Goal: Information Seeking & Learning: Learn about a topic

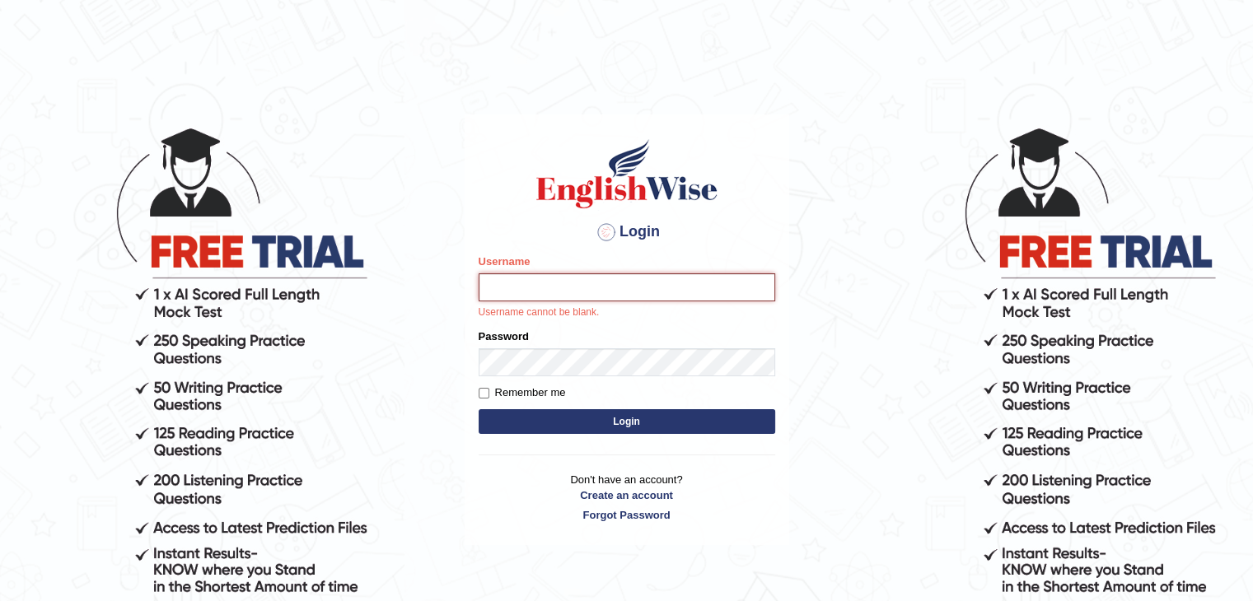
paste input "phat_pte"
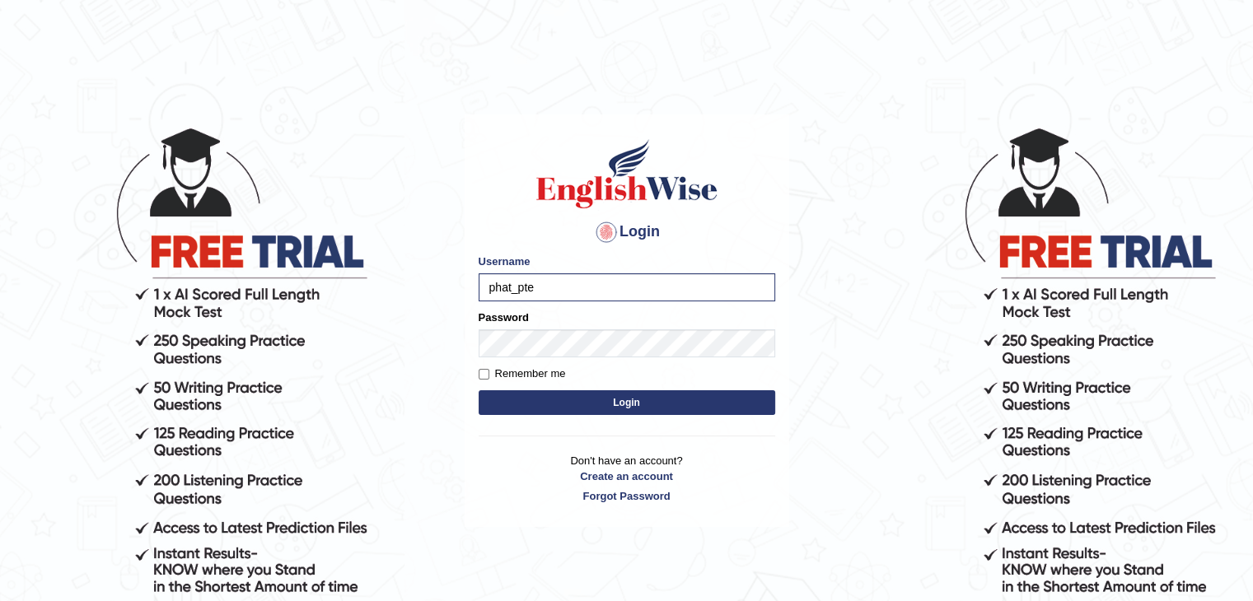
type input "phat_pte"
click at [591, 360] on form "Please fix the following errors: Username phat_pte Password Remember me Login" at bounding box center [627, 337] width 297 height 166
click at [619, 400] on button "Login" at bounding box center [627, 402] width 297 height 25
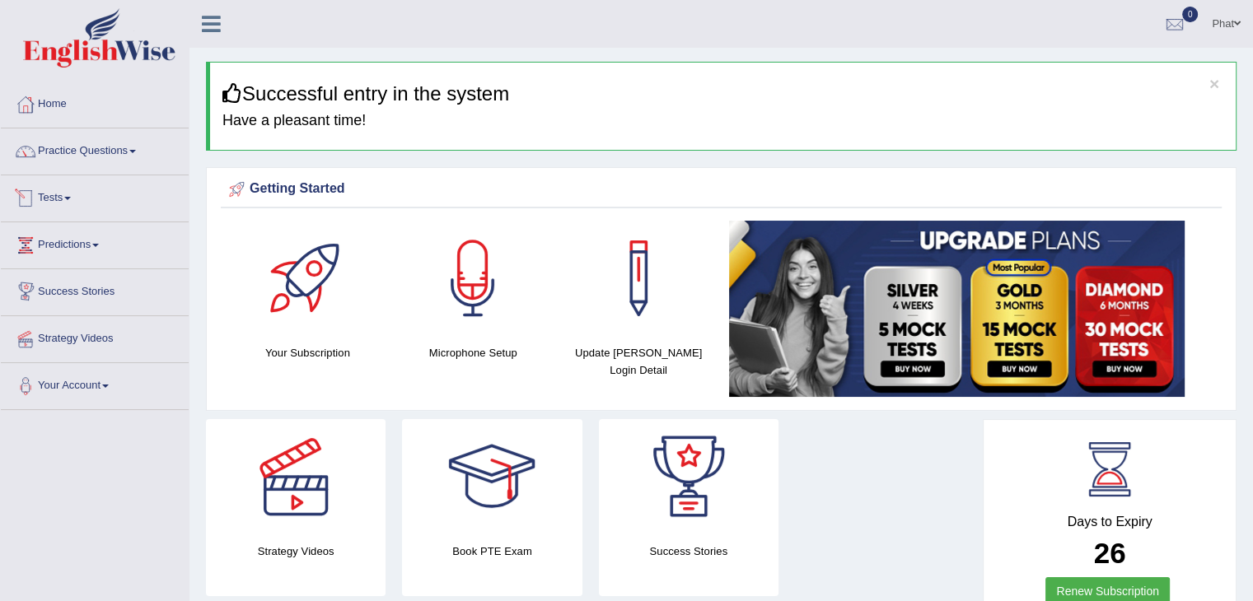
click at [72, 202] on link "Tests" at bounding box center [95, 195] width 188 height 41
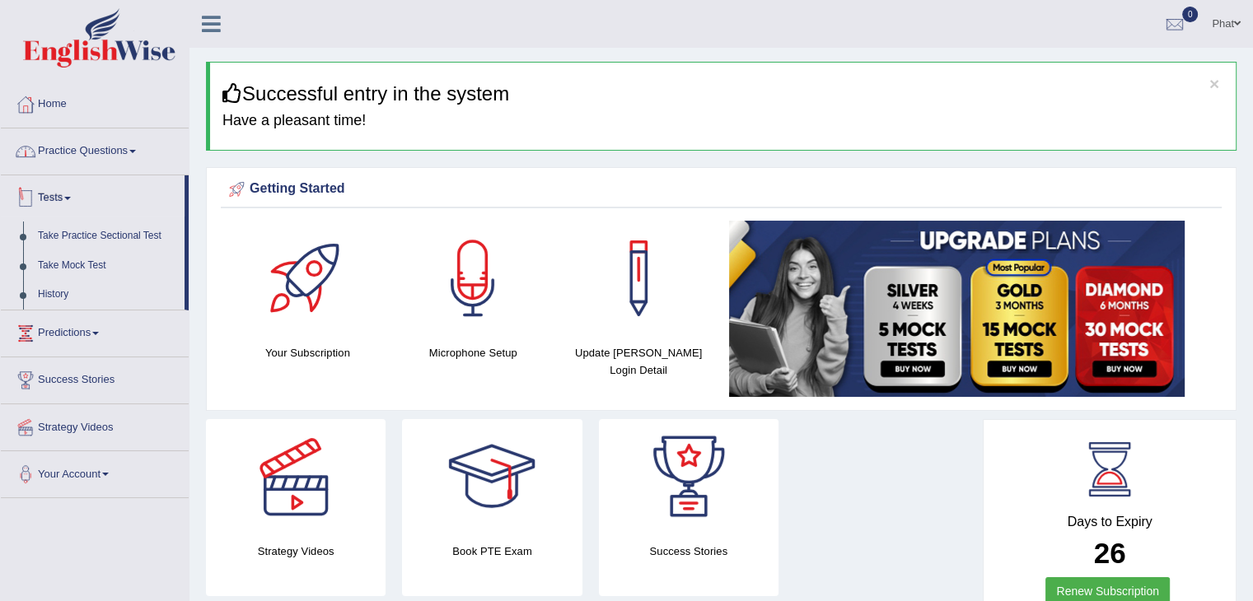
click at [82, 153] on link "Practice Questions" at bounding box center [95, 149] width 188 height 41
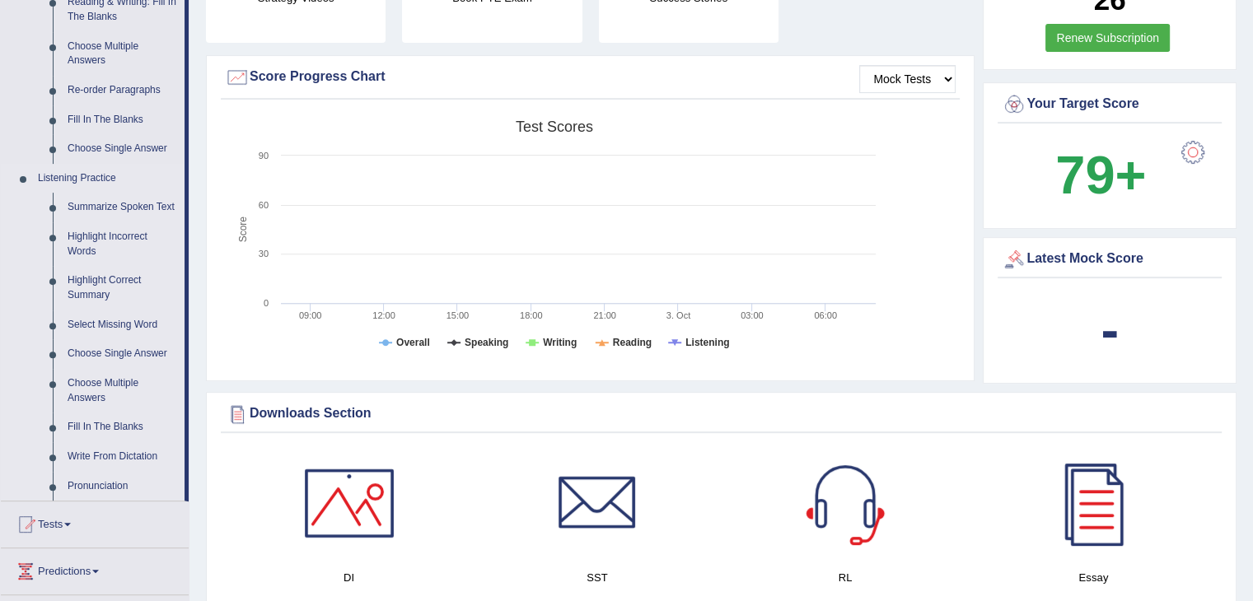
scroll to position [554, 0]
click at [135, 422] on link "Fill In The Blanks" at bounding box center [122, 428] width 124 height 30
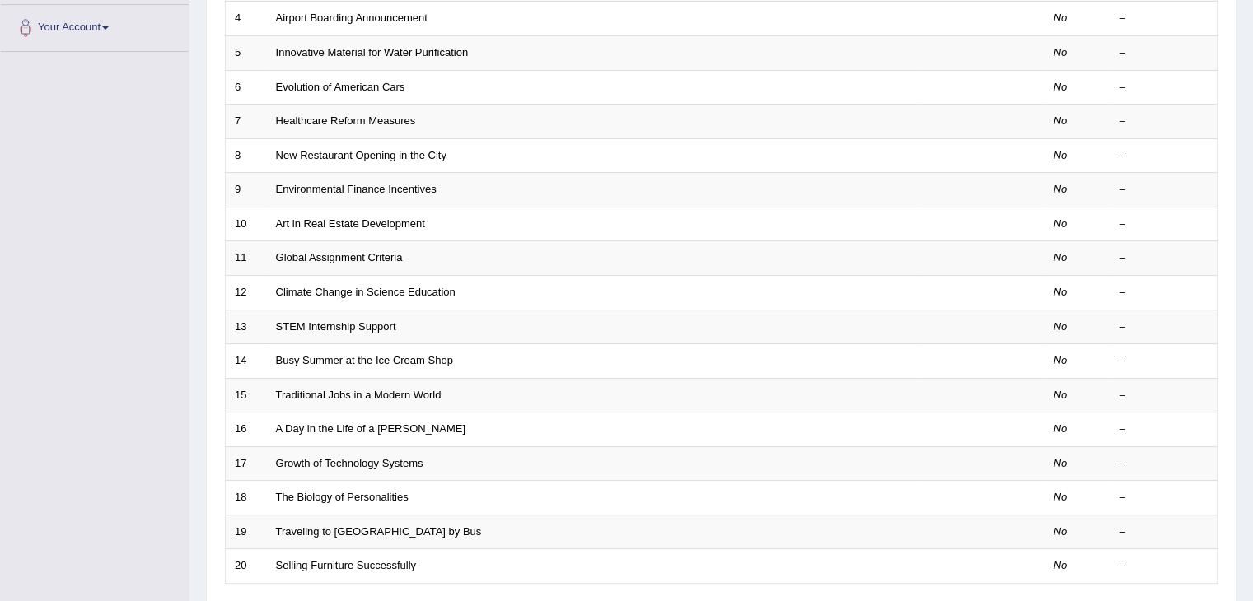
scroll to position [484, 0]
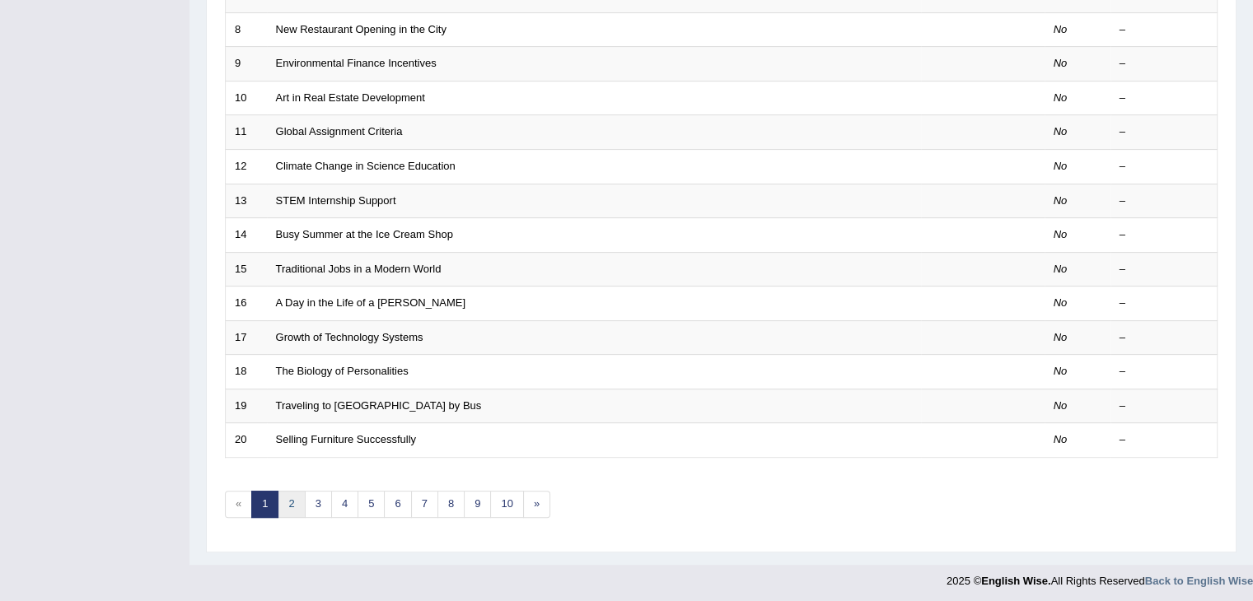
click at [298, 492] on link "2" at bounding box center [291, 504] width 27 height 27
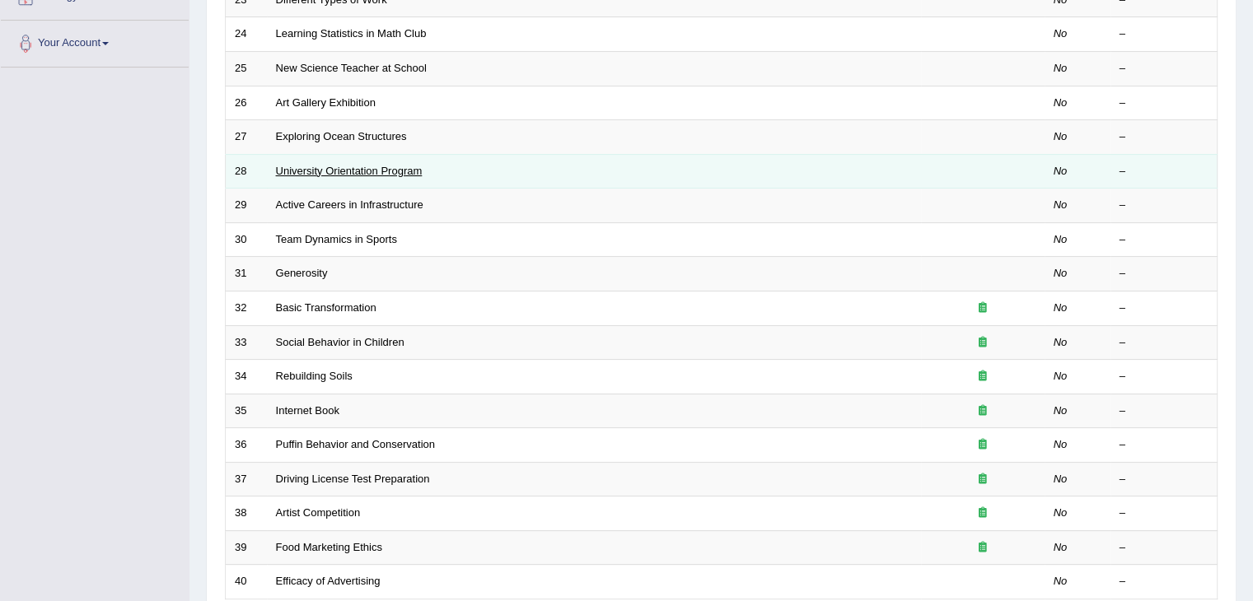
scroll to position [484, 0]
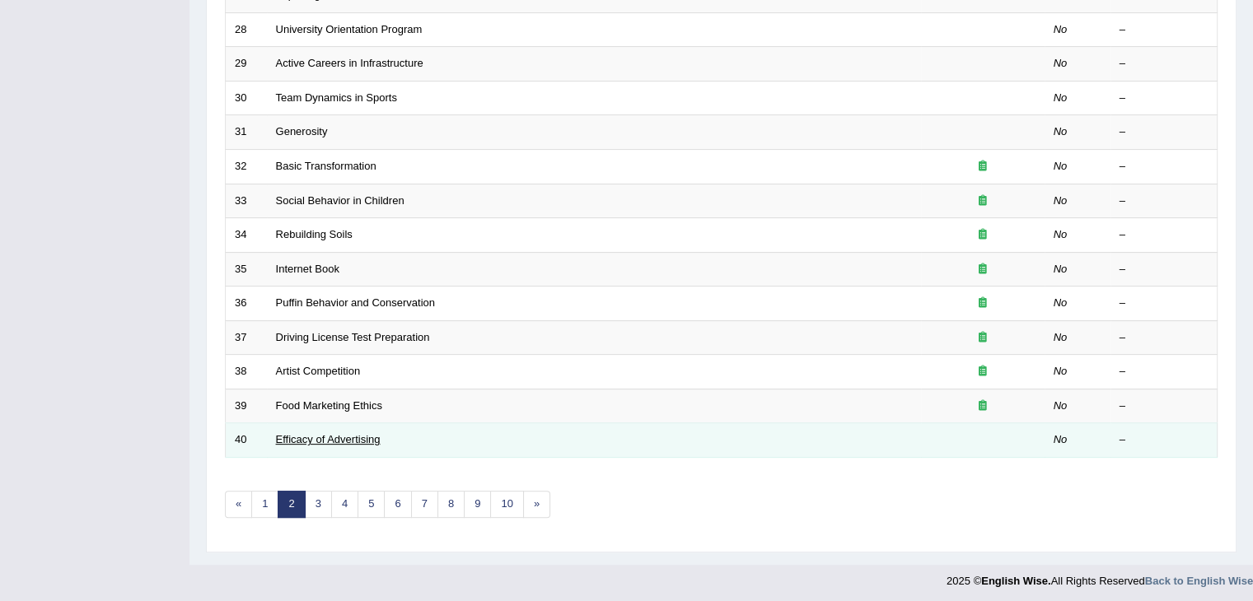
click at [315, 439] on link "Efficacy of Advertising" at bounding box center [328, 439] width 105 height 12
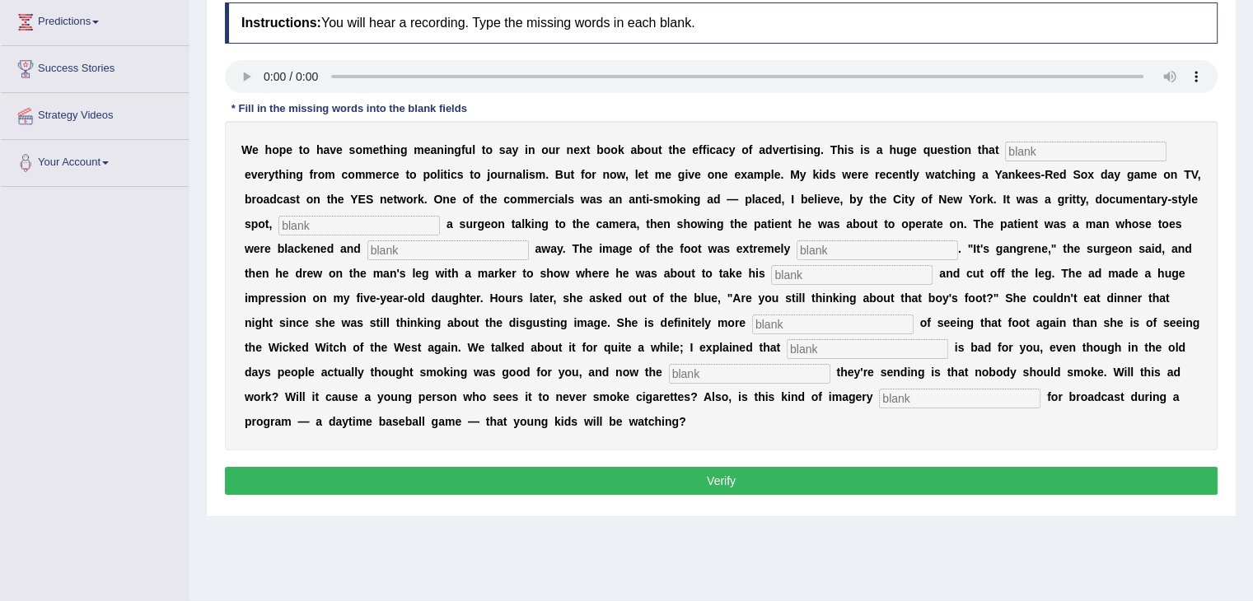
scroll to position [227, 0]
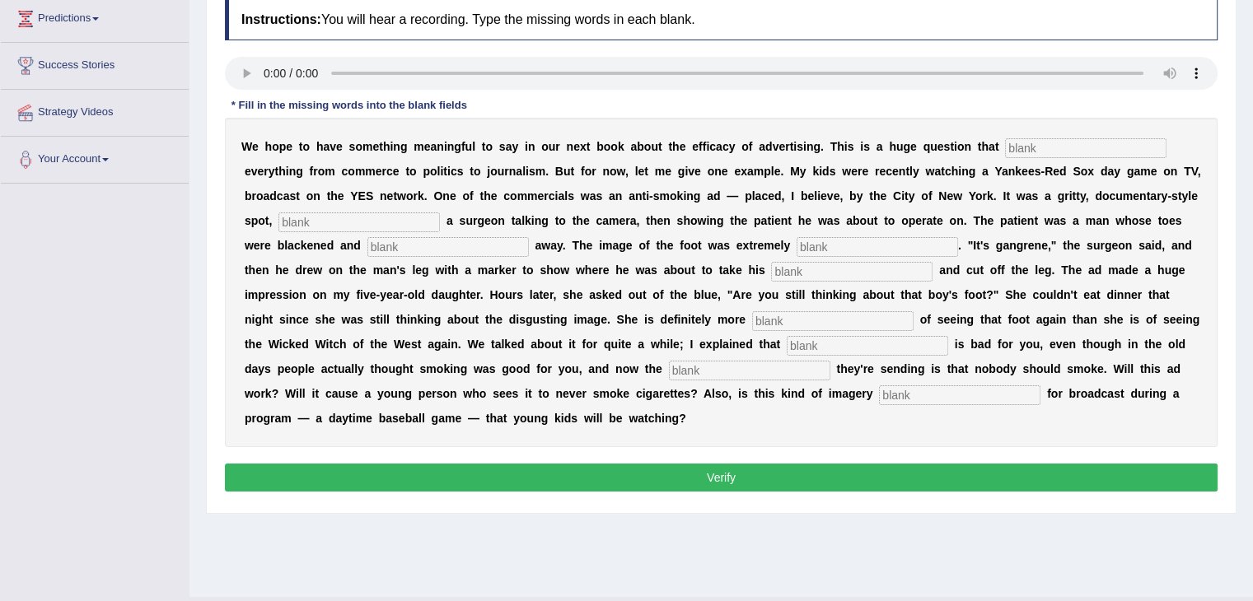
click at [932, 537] on div "Home Practice Listening: Fill In The Blanks Efficacy of Advertising « Prev Next…" at bounding box center [720, 185] width 1063 height 824
click at [1030, 151] on input "text" at bounding box center [1085, 148] width 161 height 20
type input "impacts"
click at [362, 213] on input "text" at bounding box center [358, 223] width 161 height 20
type input "featuring"
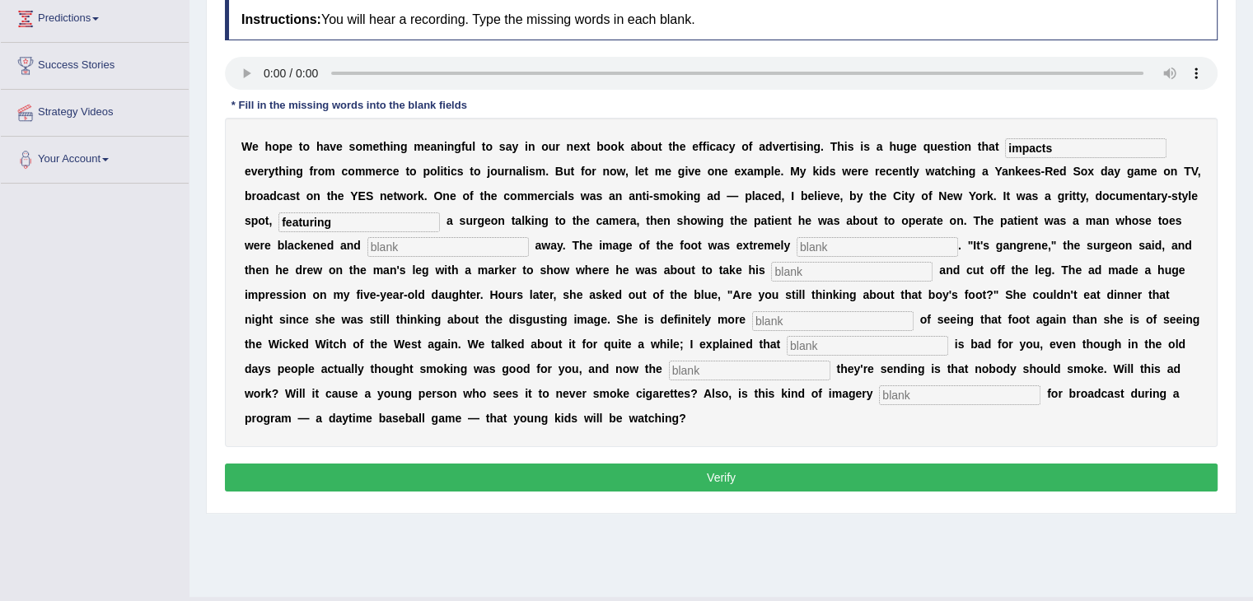
click at [478, 243] on input "text" at bounding box center [447, 247] width 161 height 20
type input "rotten"
click at [820, 242] on input "text" at bounding box center [877, 247] width 161 height 20
type input "disgusting"
click at [784, 275] on input "text" at bounding box center [851, 272] width 161 height 20
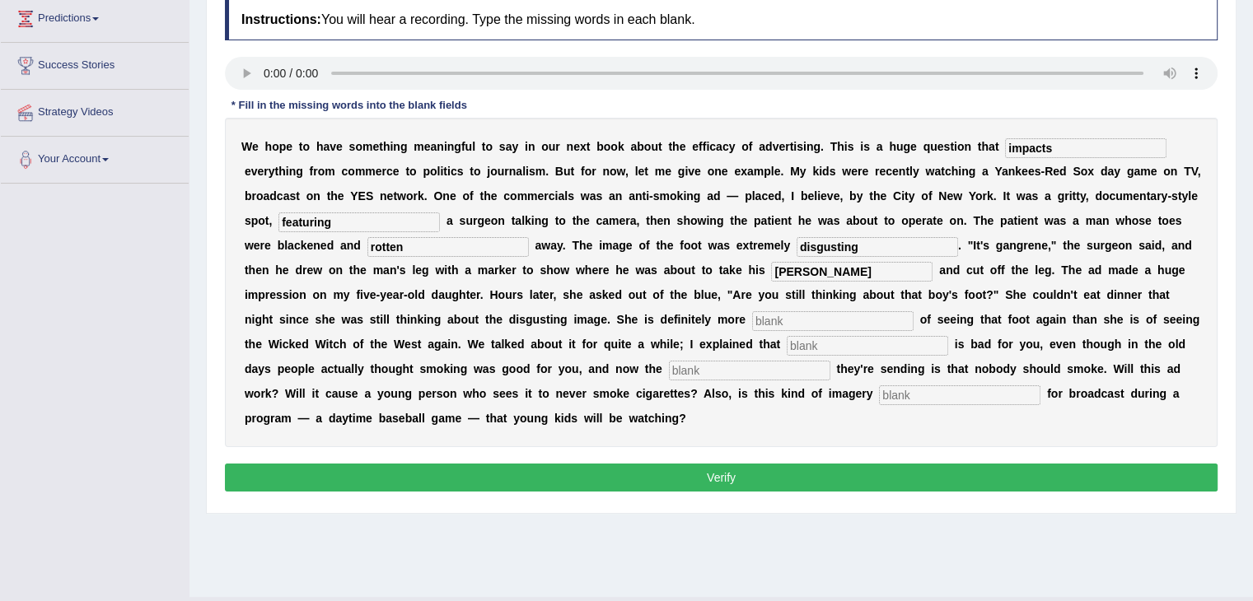
type input "hasser"
click at [778, 320] on input "text" at bounding box center [832, 321] width 161 height 20
type input "scared"
click at [826, 273] on input "hasser" at bounding box center [851, 272] width 161 height 20
type input "hasser"
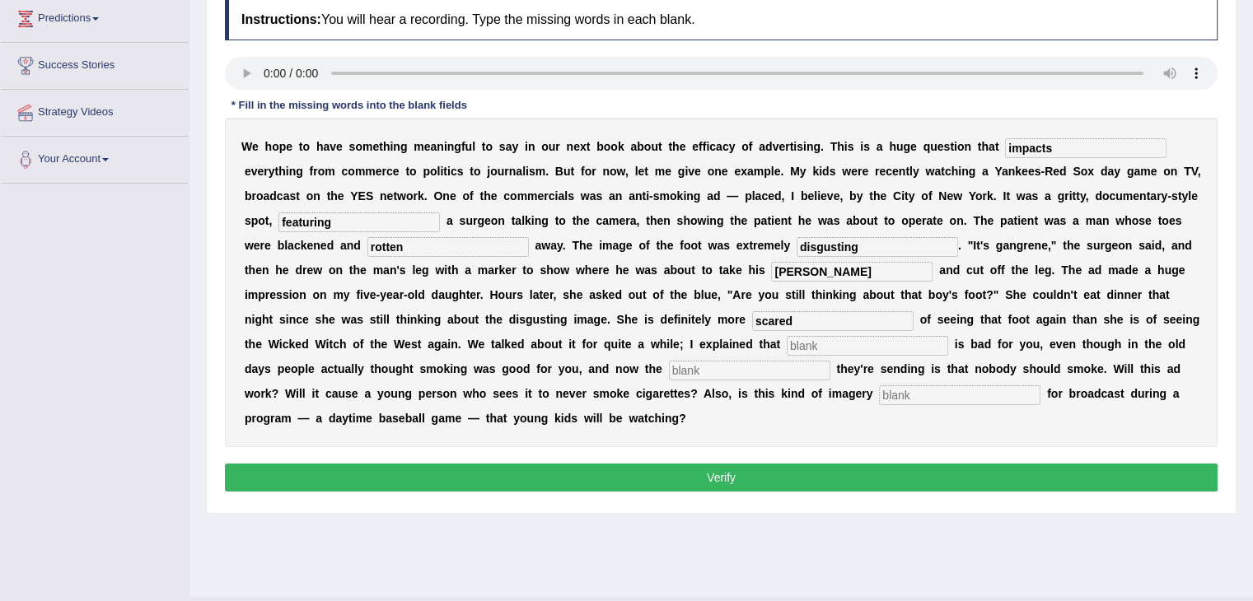
click at [837, 345] on input "text" at bounding box center [867, 346] width 161 height 20
type input "smoking"
click at [731, 363] on input "text" at bounding box center [749, 371] width 161 height 20
type input "message"
click at [926, 395] on input "text" at bounding box center [959, 396] width 161 height 20
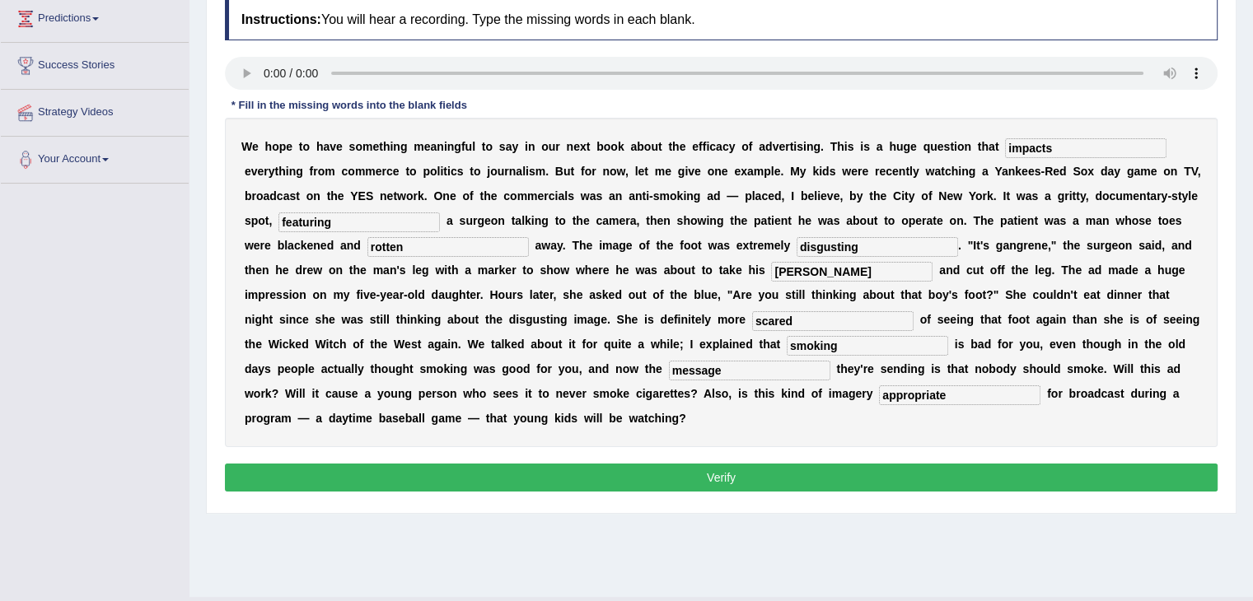
type input "appropriate"
click at [826, 269] on input "hasser" at bounding box center [851, 272] width 161 height 20
type input "hacksaw"
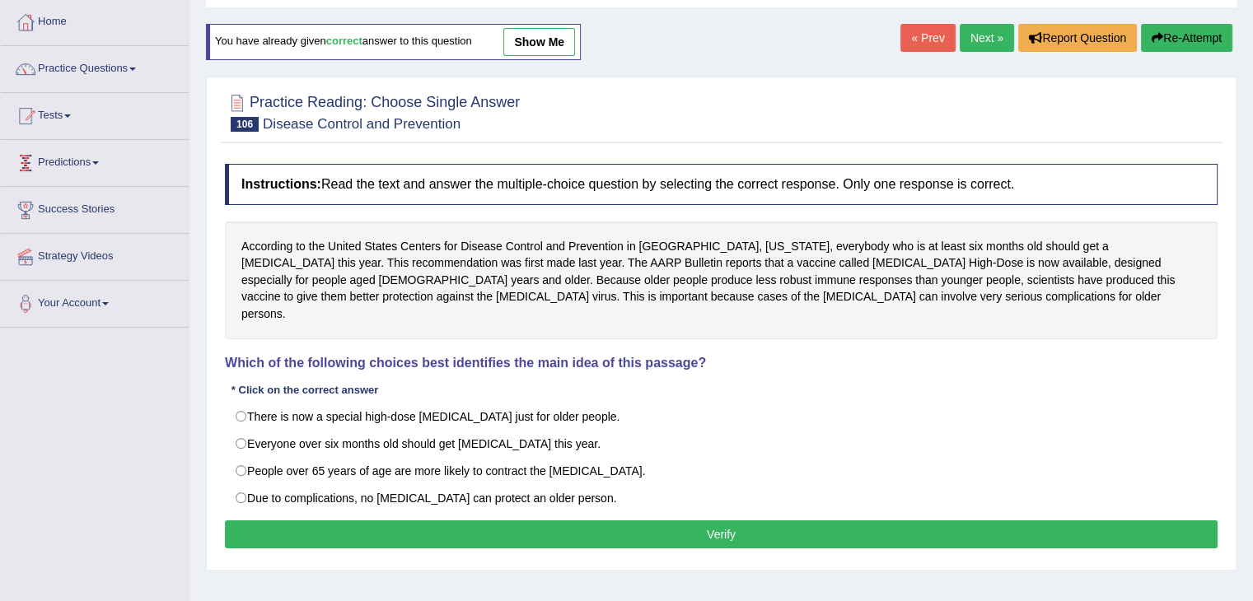
scroll to position [82, 0]
drag, startPoint x: 82, startPoint y: 77, endPoint x: 96, endPoint y: 74, distance: 13.4
click at [98, 72] on link "Practice Questions" at bounding box center [95, 67] width 188 height 41
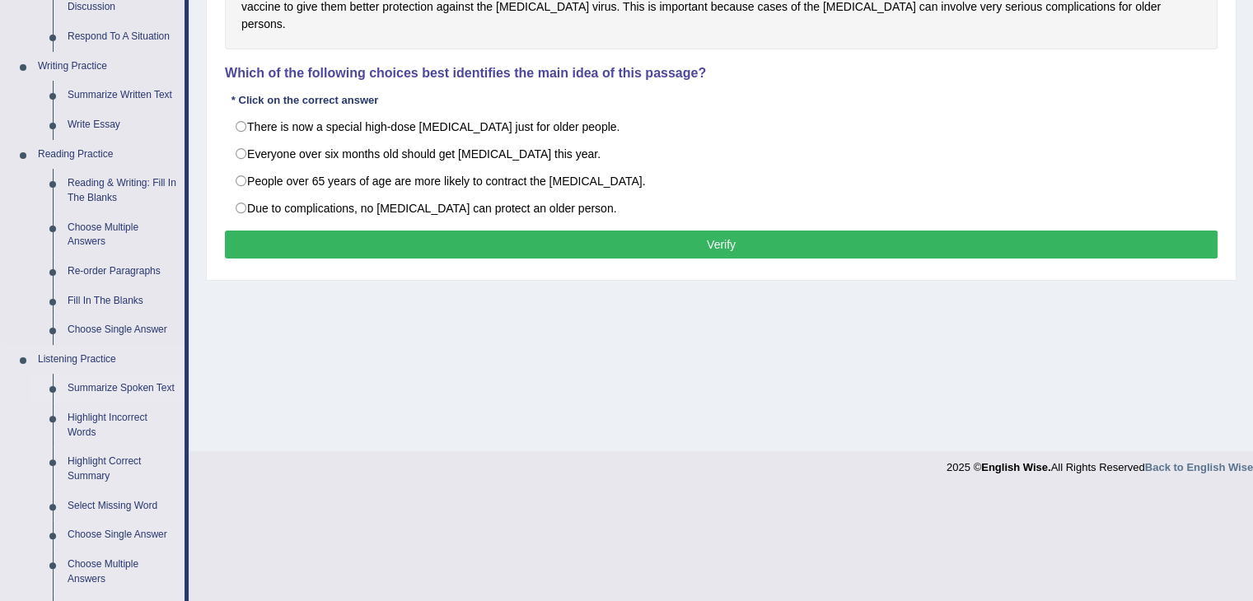
scroll to position [374, 0]
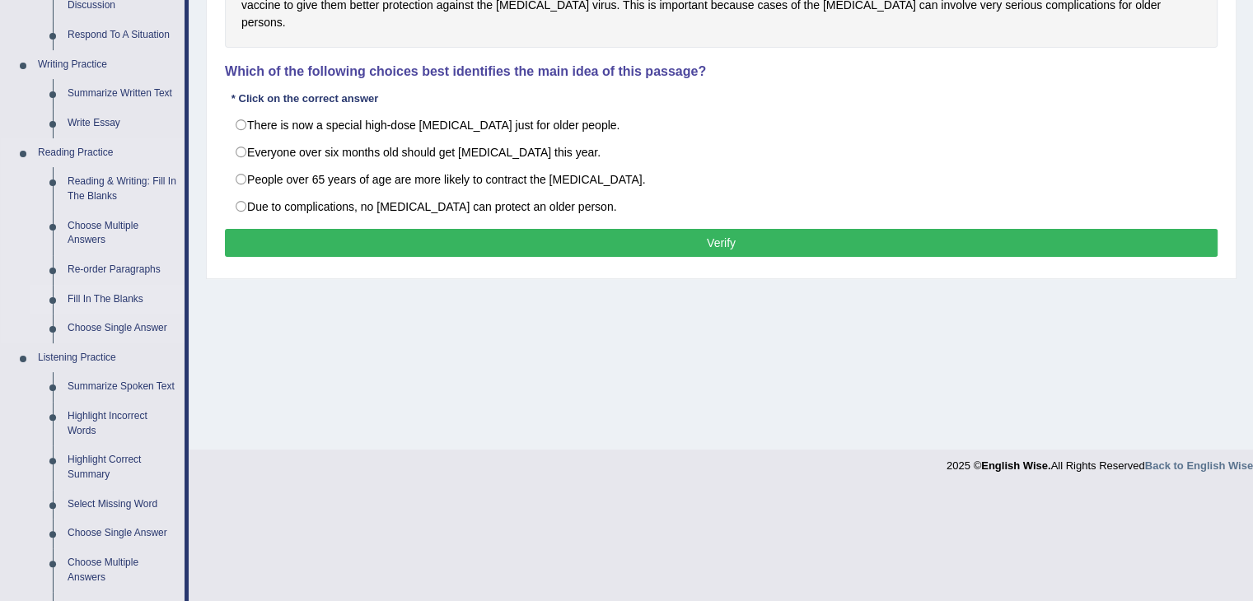
click at [122, 289] on link "Fill In The Blanks" at bounding box center [122, 300] width 124 height 30
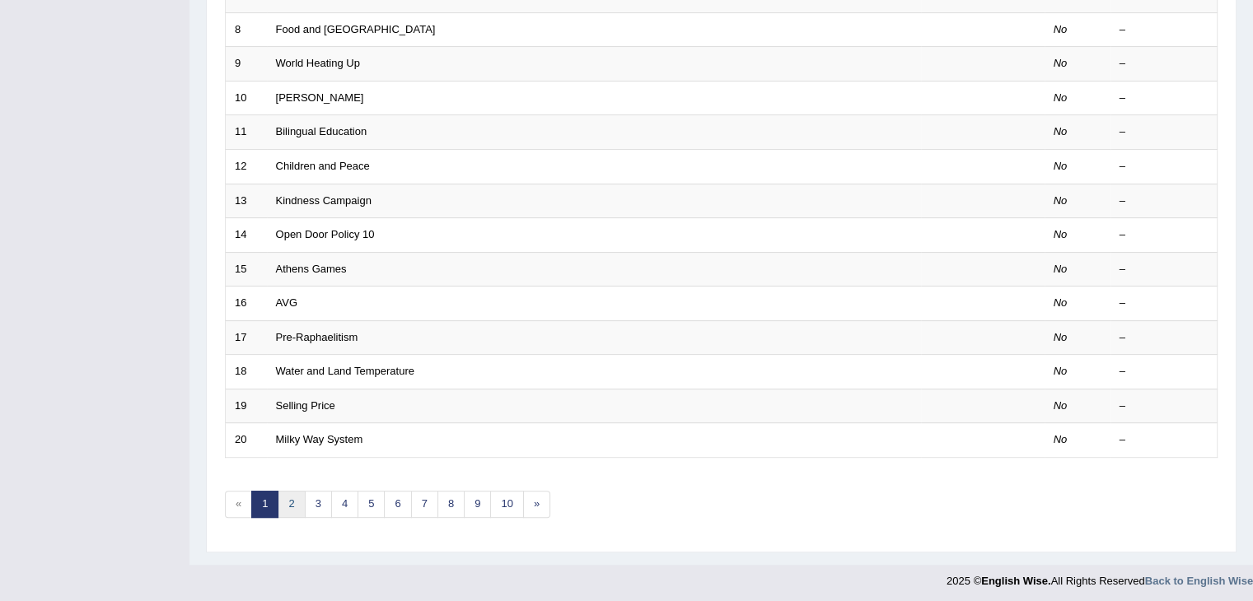
click at [293, 491] on link "2" at bounding box center [291, 504] width 27 height 27
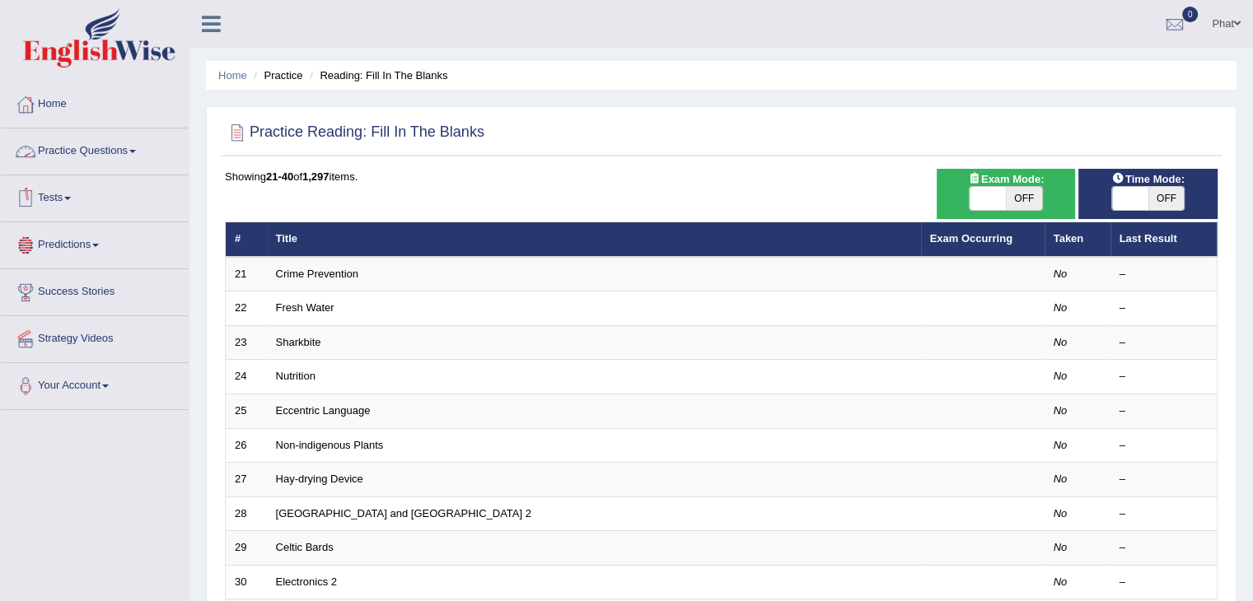
click at [108, 157] on link "Practice Questions" at bounding box center [95, 149] width 188 height 41
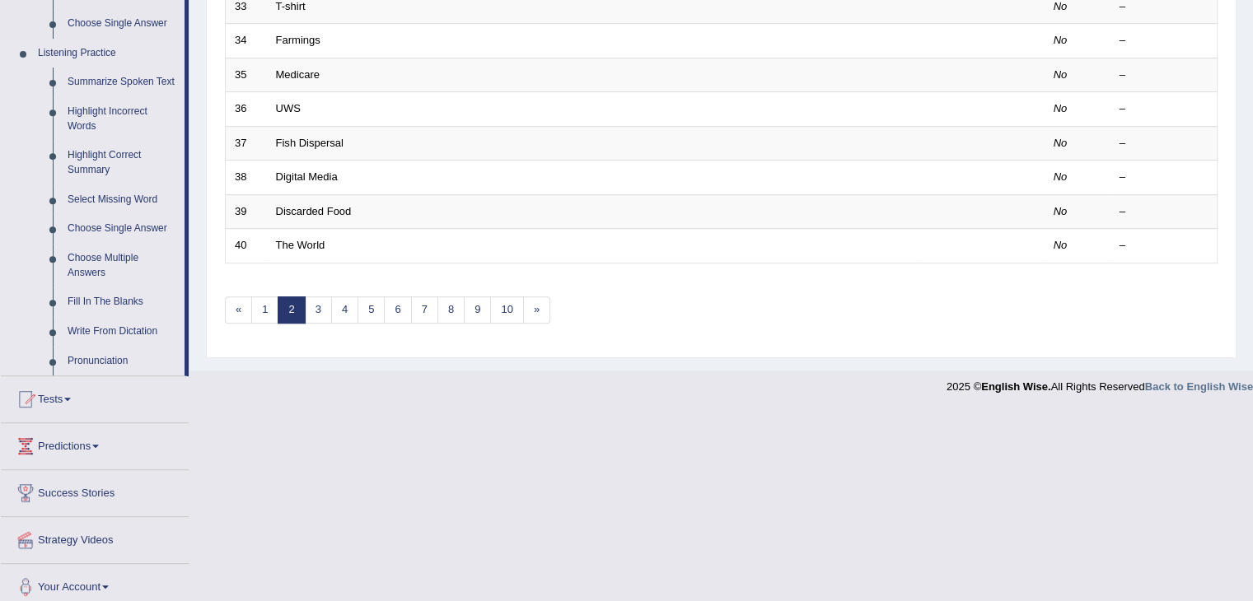
scroll to position [689, 0]
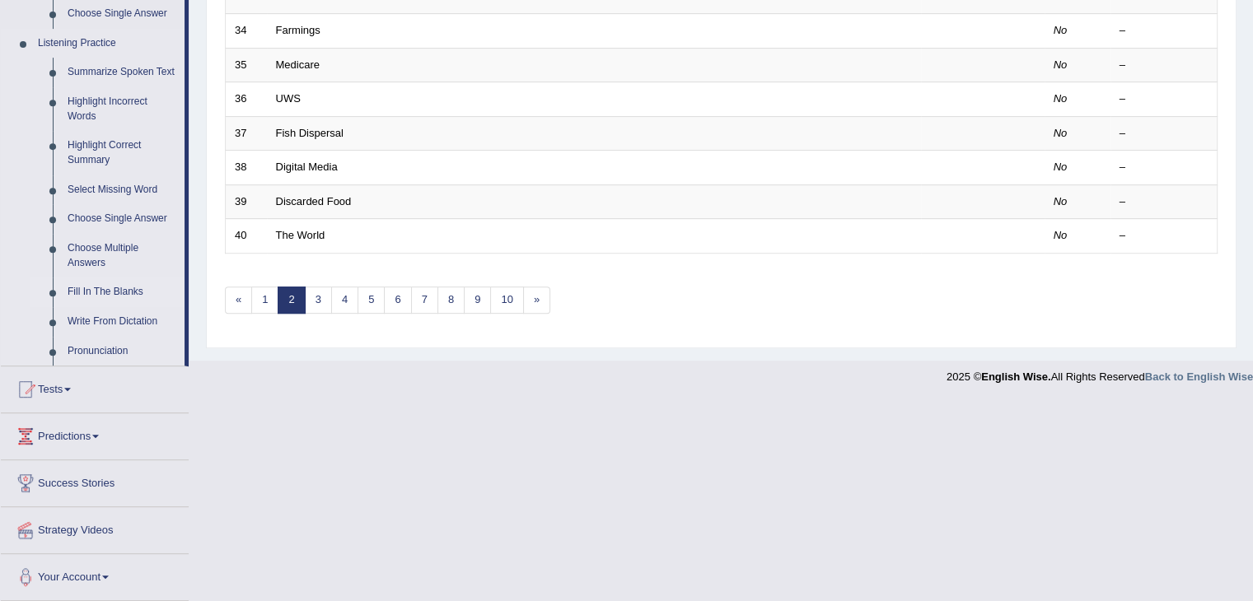
click at [119, 291] on link "Fill In The Blanks" at bounding box center [122, 293] width 124 height 30
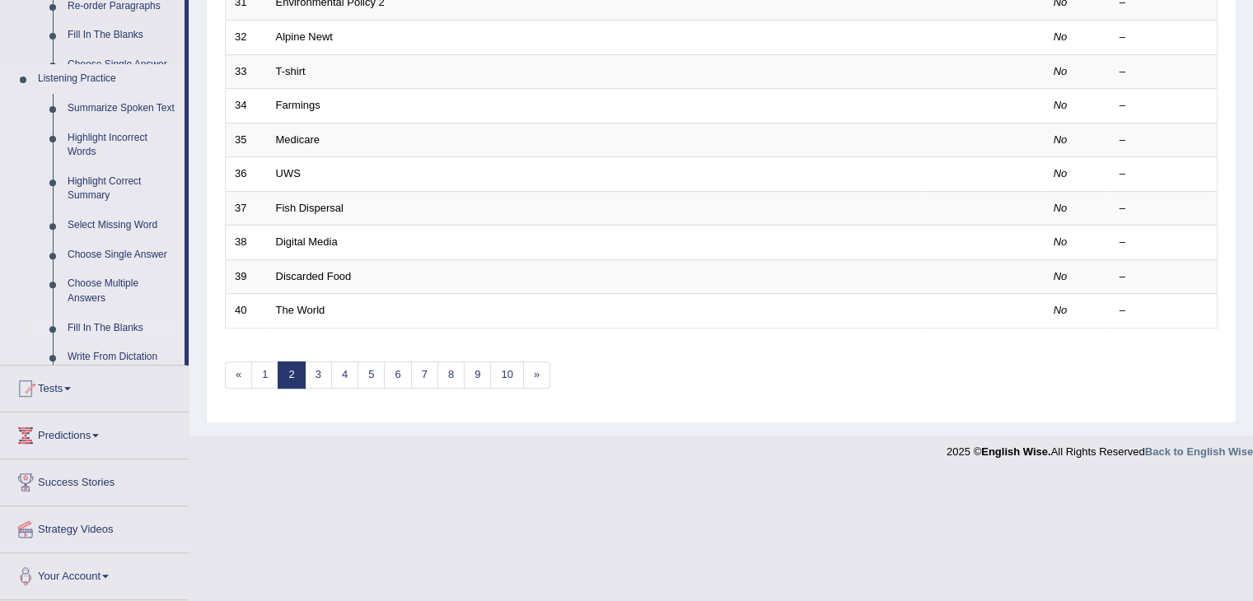
scroll to position [490, 0]
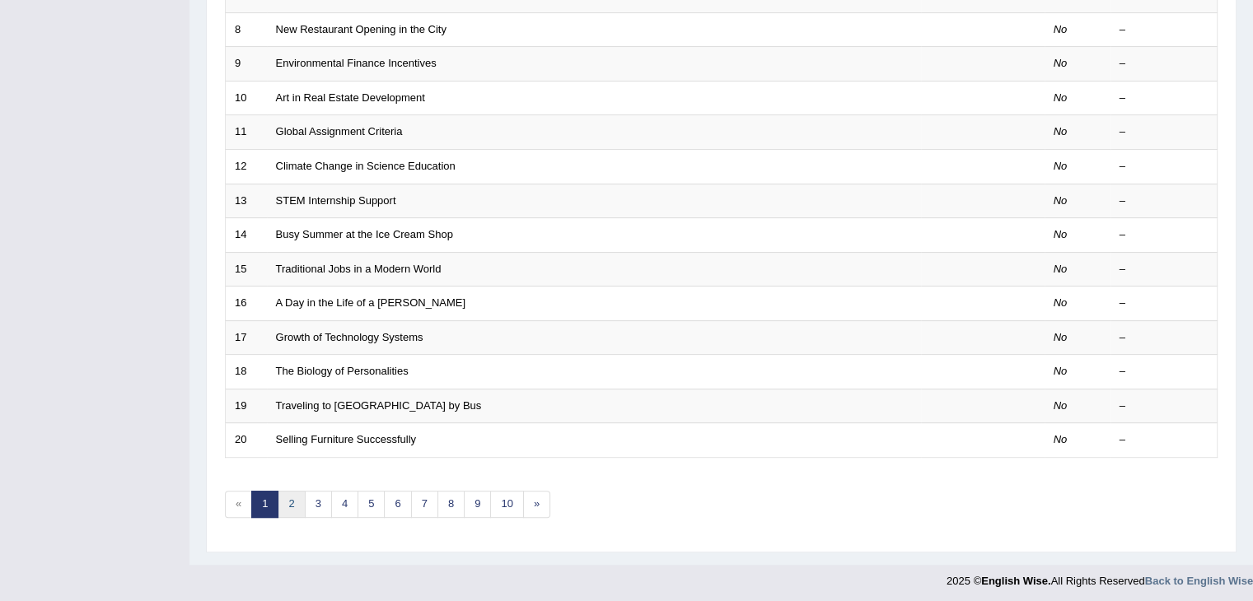
click at [297, 499] on link "2" at bounding box center [291, 504] width 27 height 27
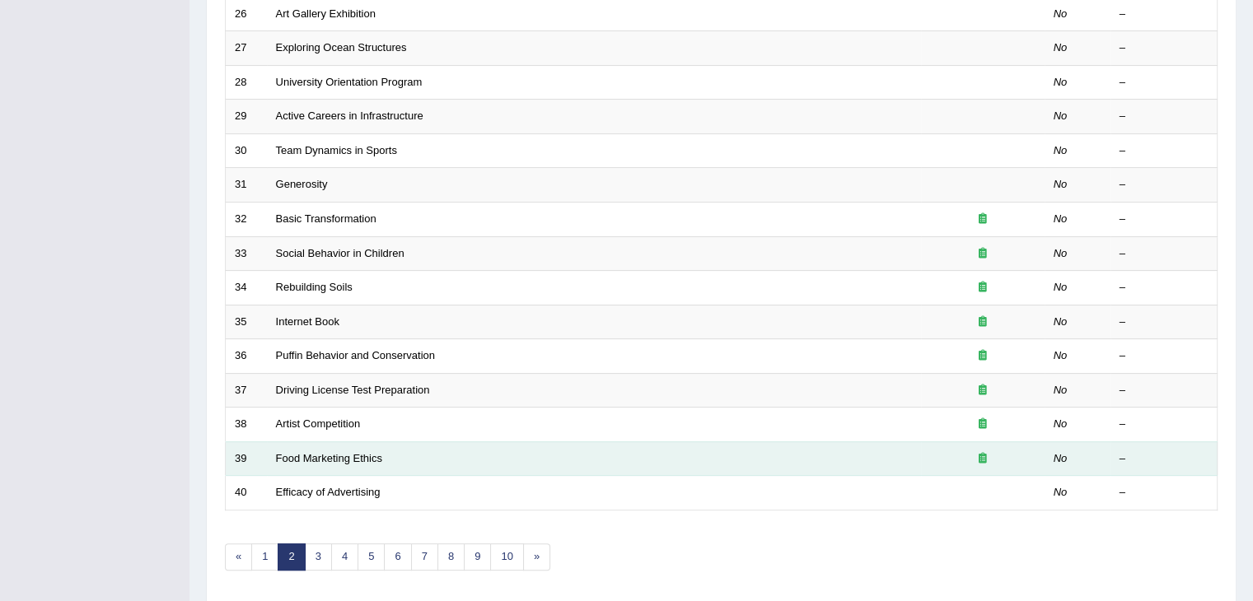
scroll to position [484, 0]
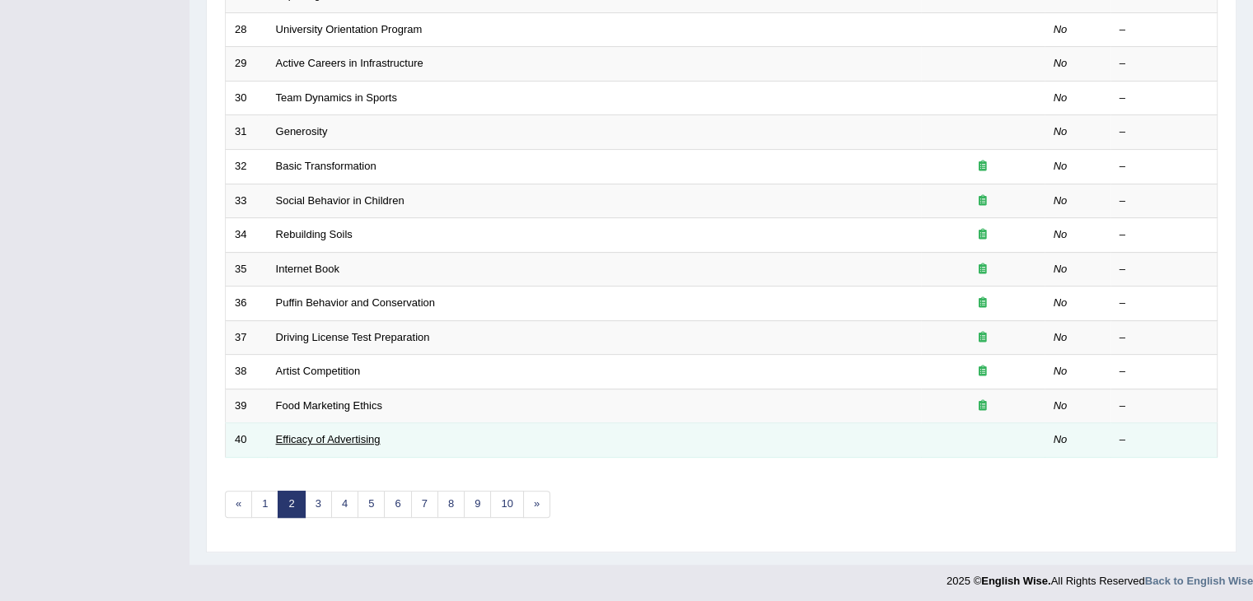
click at [323, 437] on link "Efficacy of Advertising" at bounding box center [328, 439] width 105 height 12
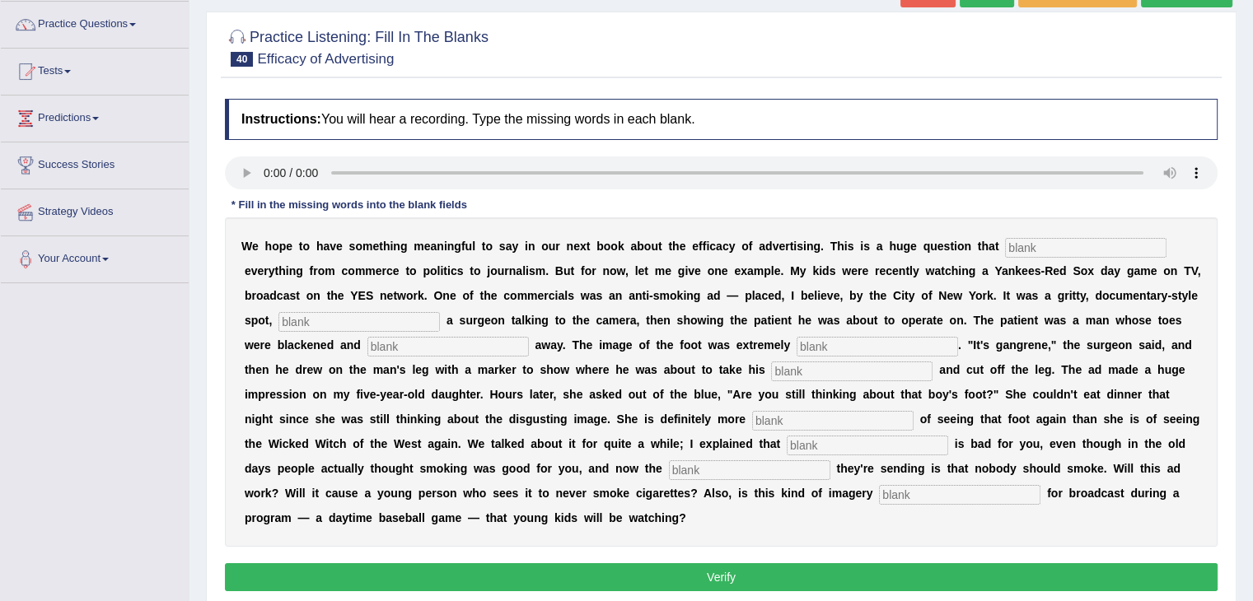
scroll to position [128, 0]
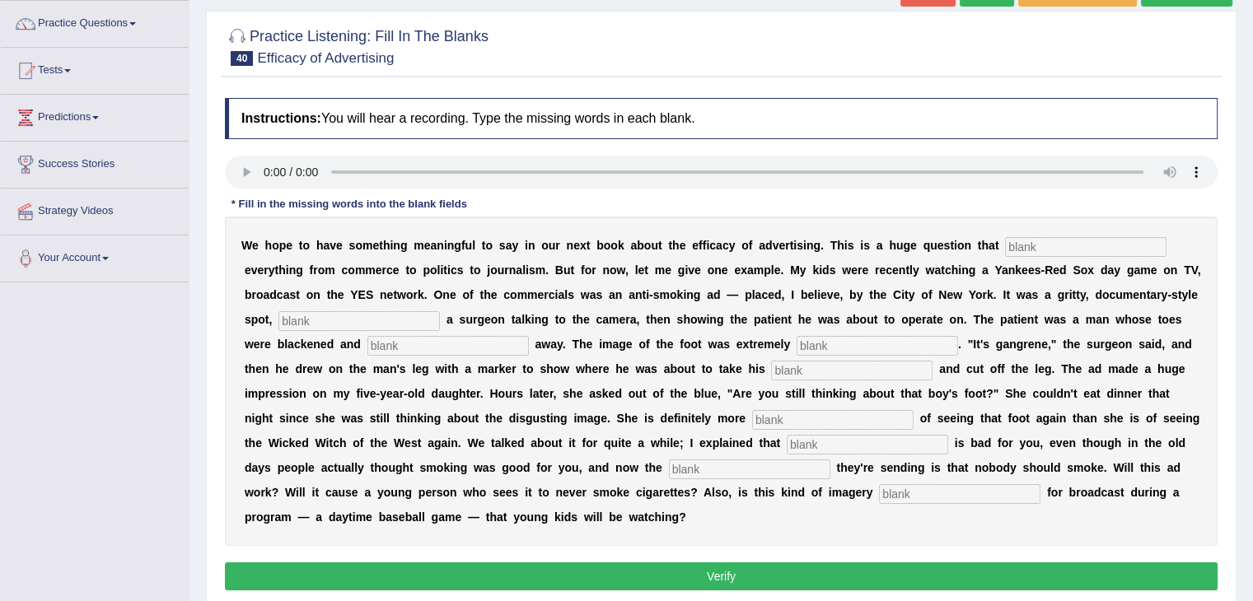
click at [1035, 247] on input "text" at bounding box center [1085, 247] width 161 height 20
type input "impacts"
click at [395, 315] on input "text" at bounding box center [358, 321] width 161 height 20
type input "featuring"
click at [398, 343] on input "text" at bounding box center [447, 346] width 161 height 20
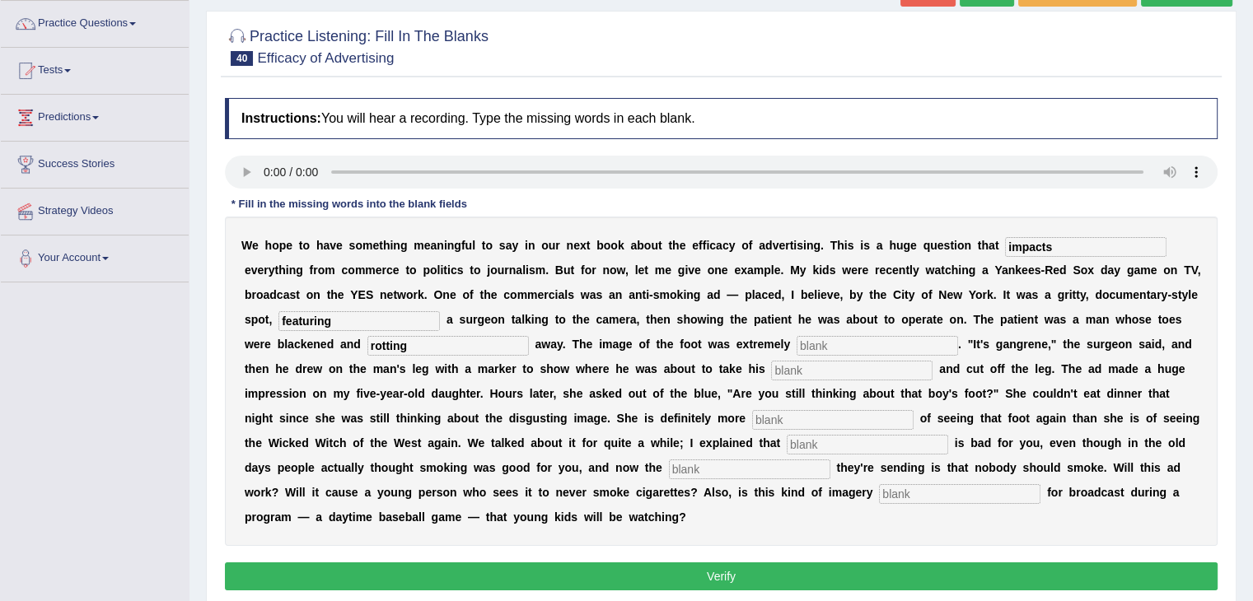
type input "rotting"
click at [840, 353] on input "text" at bounding box center [877, 346] width 161 height 20
type input "disgusting"
click at [822, 362] on input "text" at bounding box center [851, 371] width 161 height 20
type input "hacksaw"
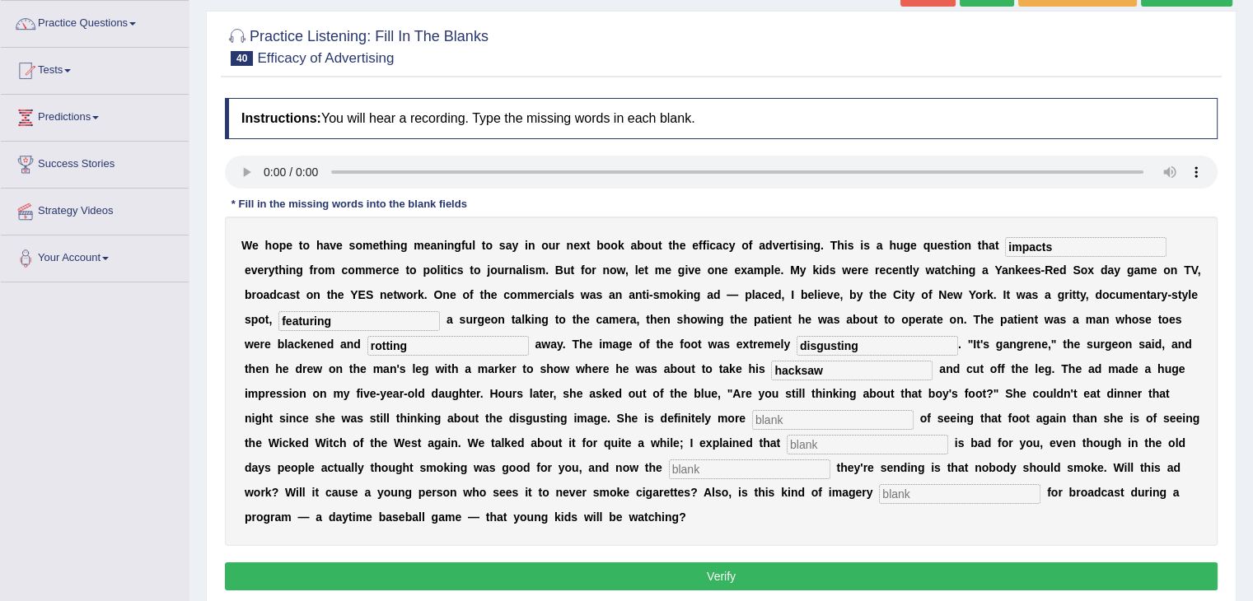
click at [801, 414] on input "text" at bounding box center [832, 420] width 161 height 20
type input "scared"
click at [815, 441] on input "text" at bounding box center [867, 445] width 161 height 20
type input "smoking"
click at [744, 469] on input "text" at bounding box center [749, 470] width 161 height 20
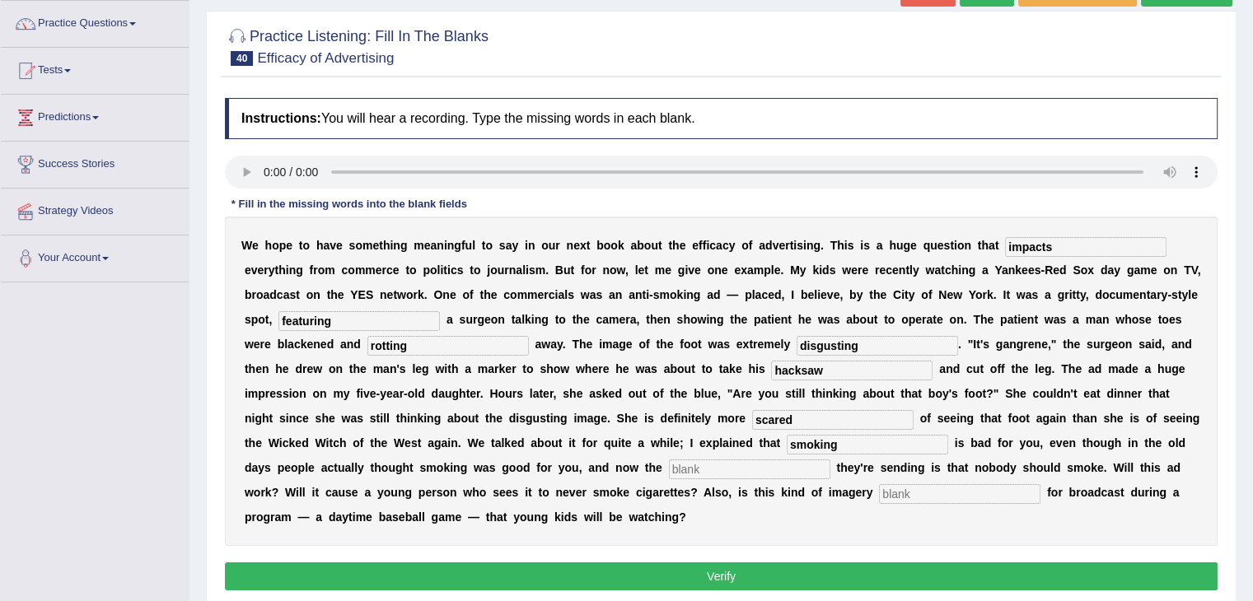
click at [744, 466] on input "text" at bounding box center [749, 470] width 161 height 20
type input "message"
click at [909, 488] on input "text" at bounding box center [959, 494] width 161 height 20
type input "appropriate"
click at [735, 567] on button "Verify" at bounding box center [721, 577] width 993 height 28
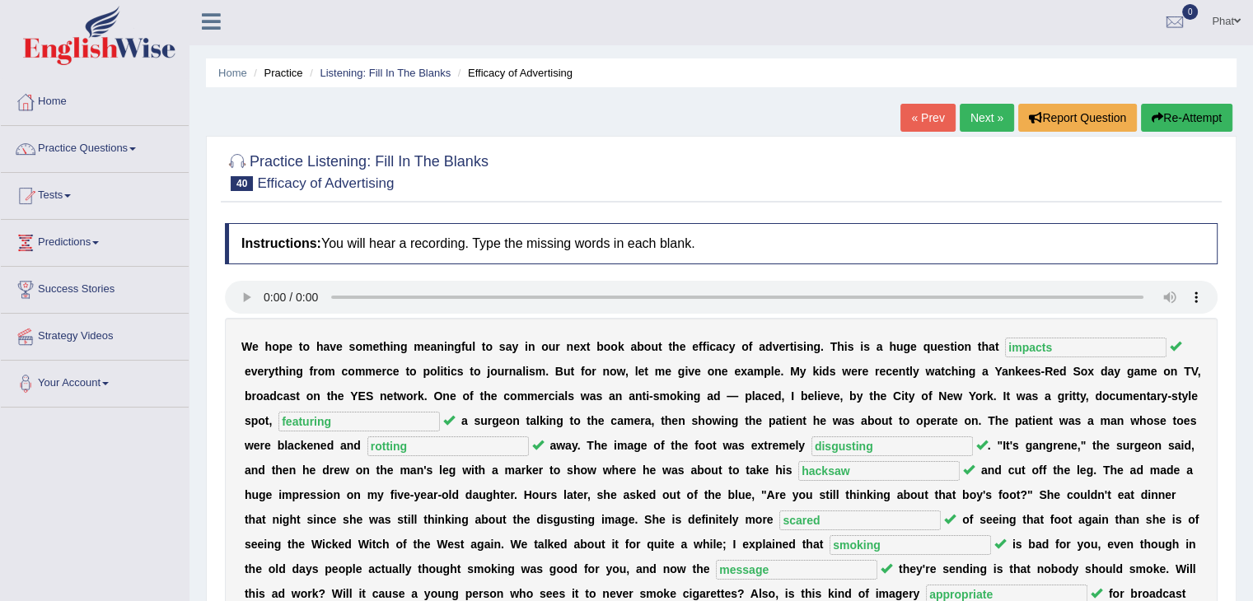
scroll to position [0, 0]
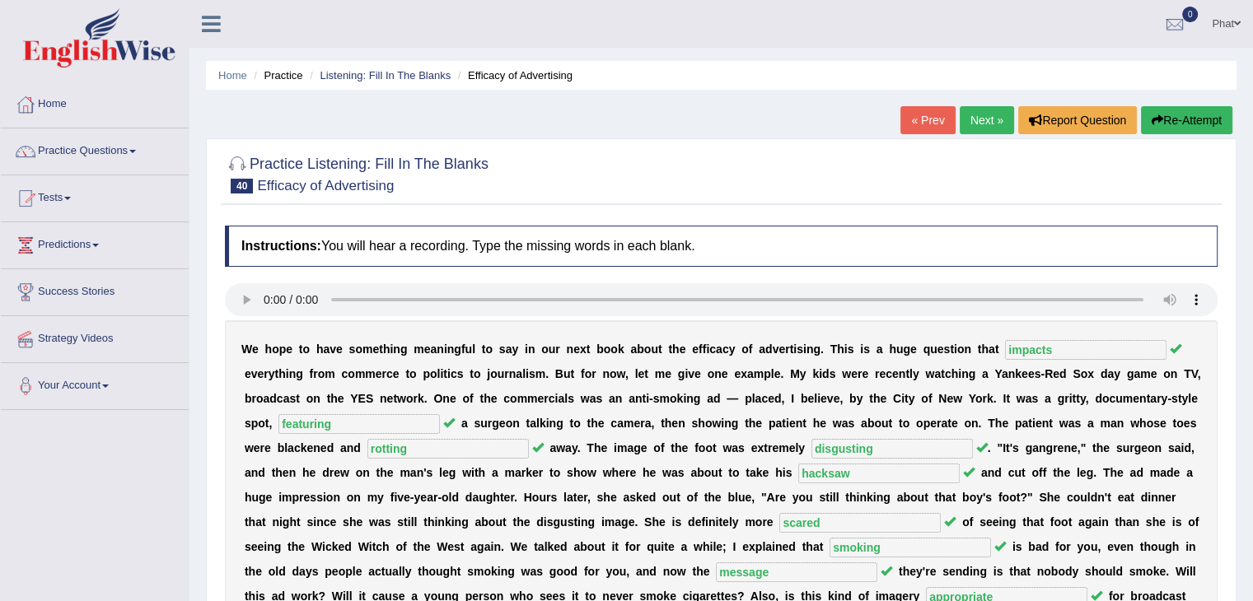
click at [979, 124] on link "Next »" at bounding box center [987, 120] width 54 height 28
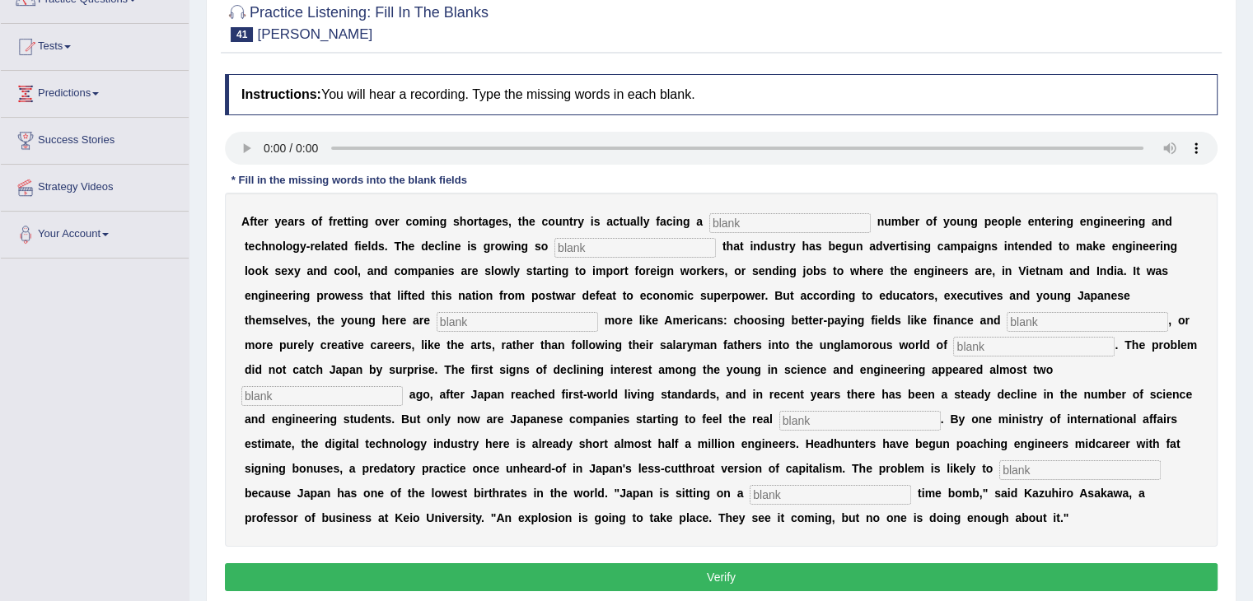
scroll to position [148, 0]
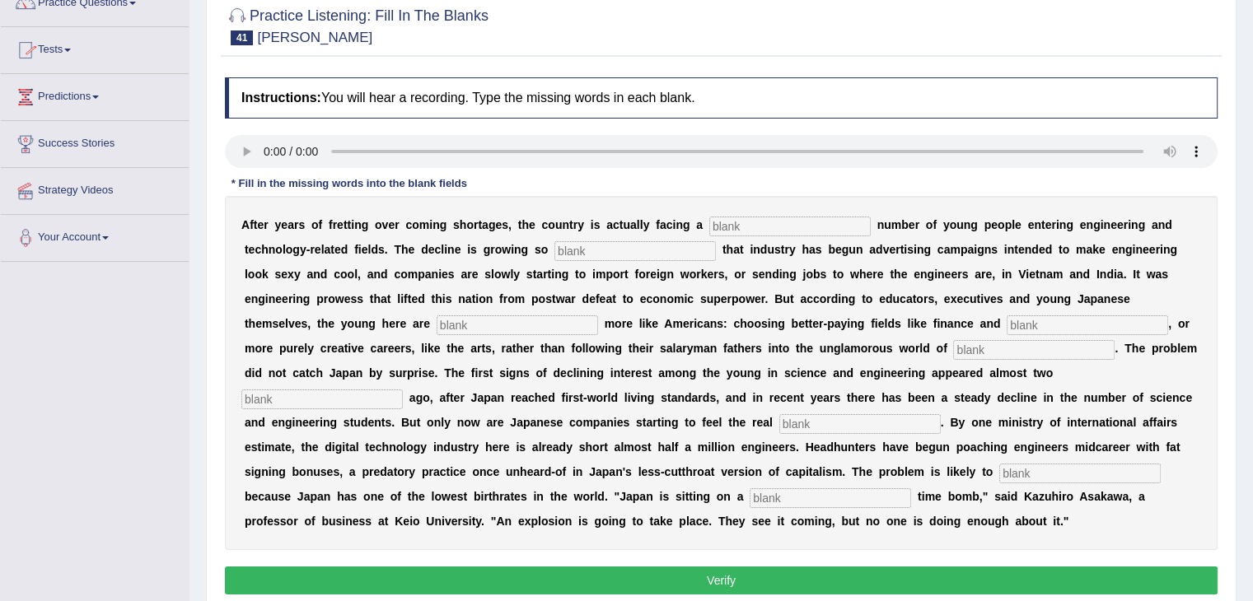
click at [808, 227] on input "text" at bounding box center [789, 227] width 161 height 20
type input "dweling"
click at [611, 249] on input "text" at bounding box center [634, 251] width 161 height 20
type input "drastic"
click at [521, 324] on input "text" at bounding box center [517, 325] width 161 height 20
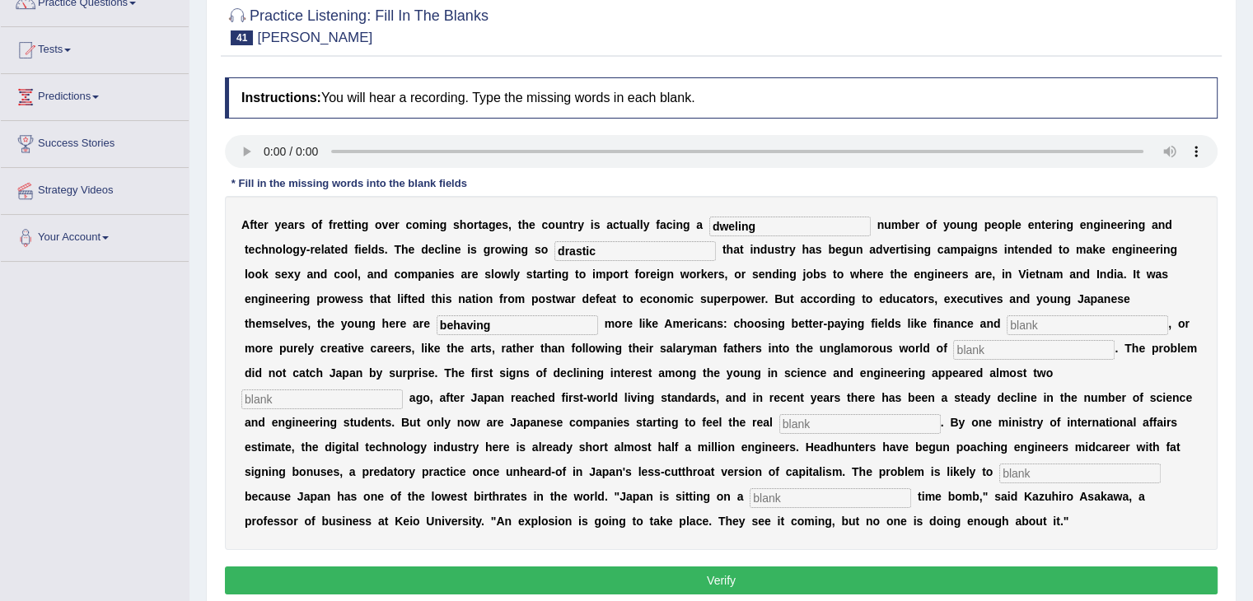
type input "behaving"
click at [1023, 319] on input "text" at bounding box center [1087, 325] width 161 height 20
type input "medicine"
click at [979, 352] on input "text" at bounding box center [1033, 350] width 161 height 20
type input "manufacturing"
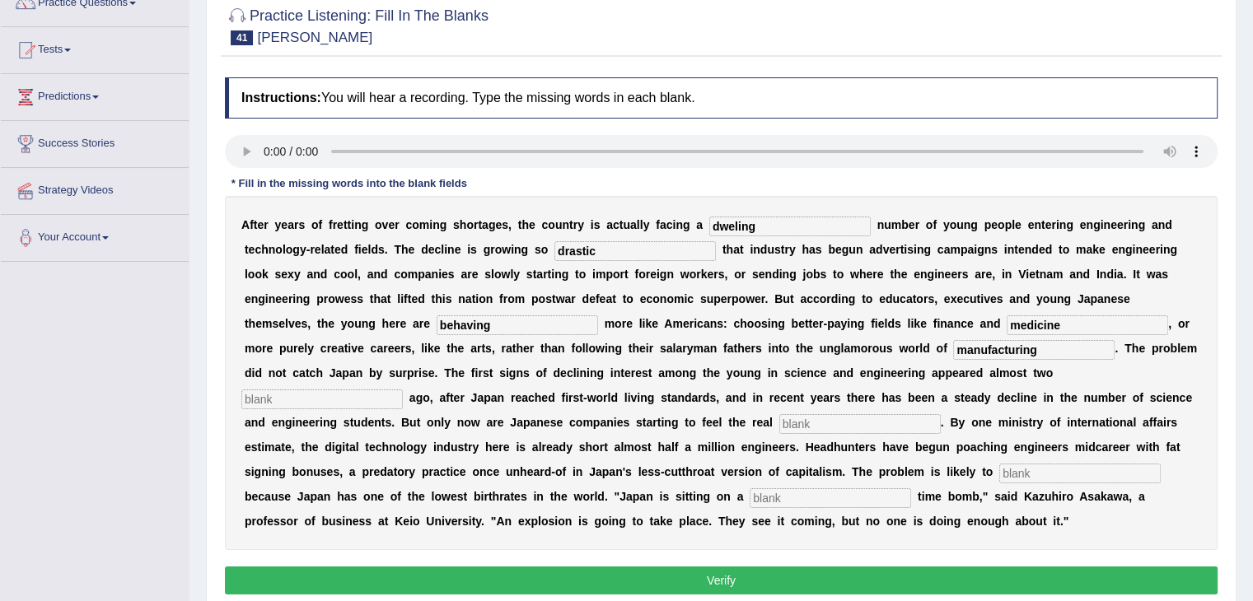
click at [382, 392] on input "text" at bounding box center [321, 400] width 161 height 20
type input "decades"
click at [803, 428] on input "text" at bounding box center [859, 424] width 161 height 20
type input "pinch"
click at [1023, 472] on input "text" at bounding box center [1079, 474] width 161 height 20
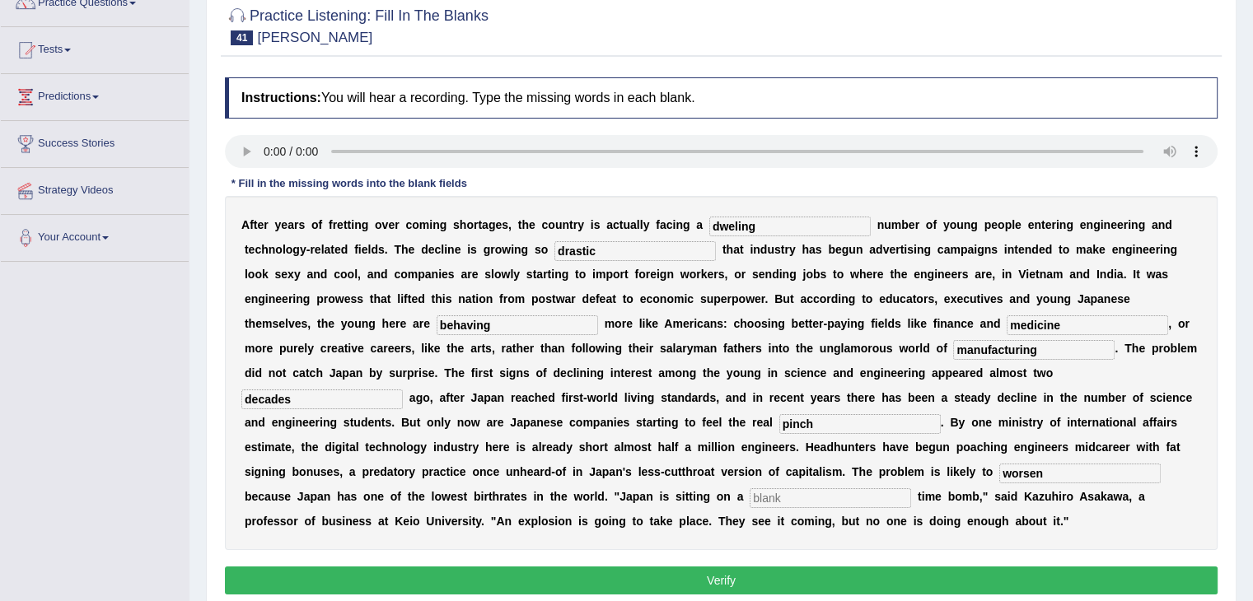
type input "worsen"
click at [862, 505] on input "text" at bounding box center [830, 498] width 161 height 20
type input "demographic"
click at [758, 225] on input "dweling" at bounding box center [789, 227] width 161 height 20
click at [762, 224] on input "dweling" at bounding box center [789, 227] width 161 height 20
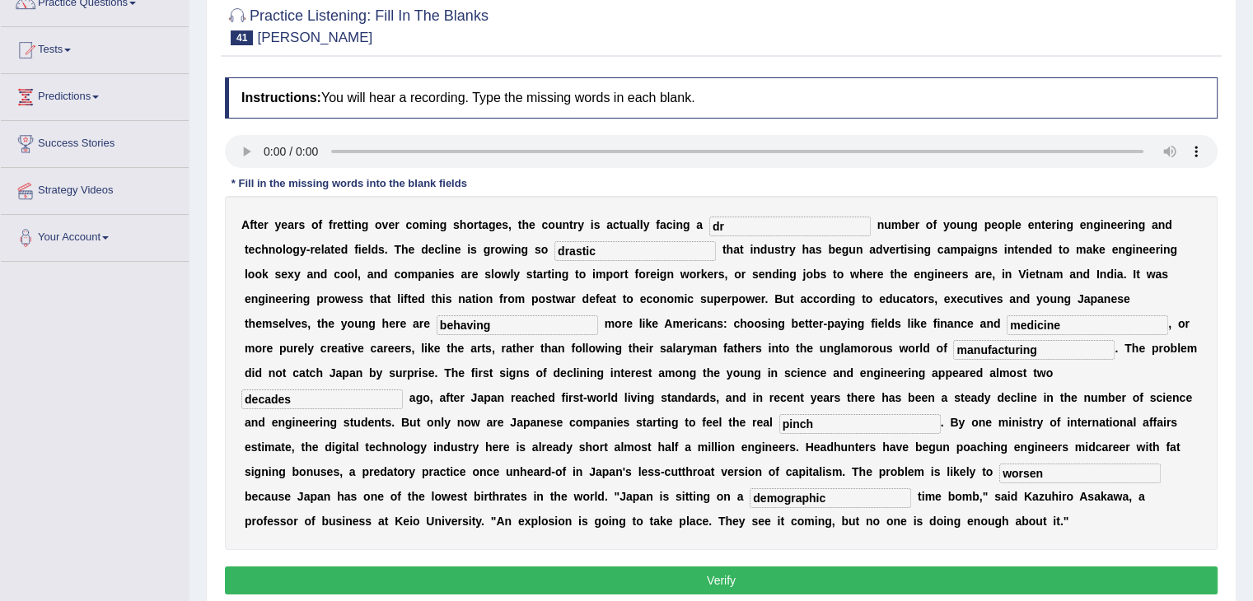
type input "d"
drag, startPoint x: 773, startPoint y: 225, endPoint x: 617, endPoint y: 221, distance: 155.7
click at [617, 221] on div "A f t e r y e a r s o f f r e t t i n g o v e r c o m i n g s h o r t a g e s ,…" at bounding box center [721, 373] width 993 height 354
click at [745, 220] on input "dwinddling" at bounding box center [789, 227] width 161 height 20
type input "dwindling"
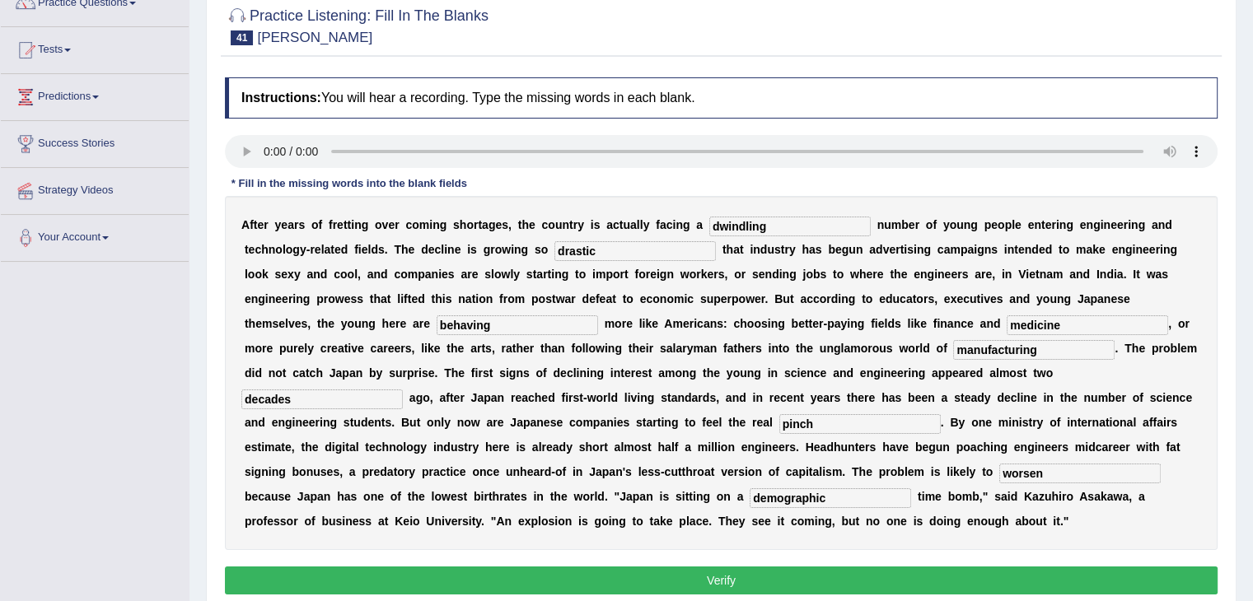
scroll to position [187, 0]
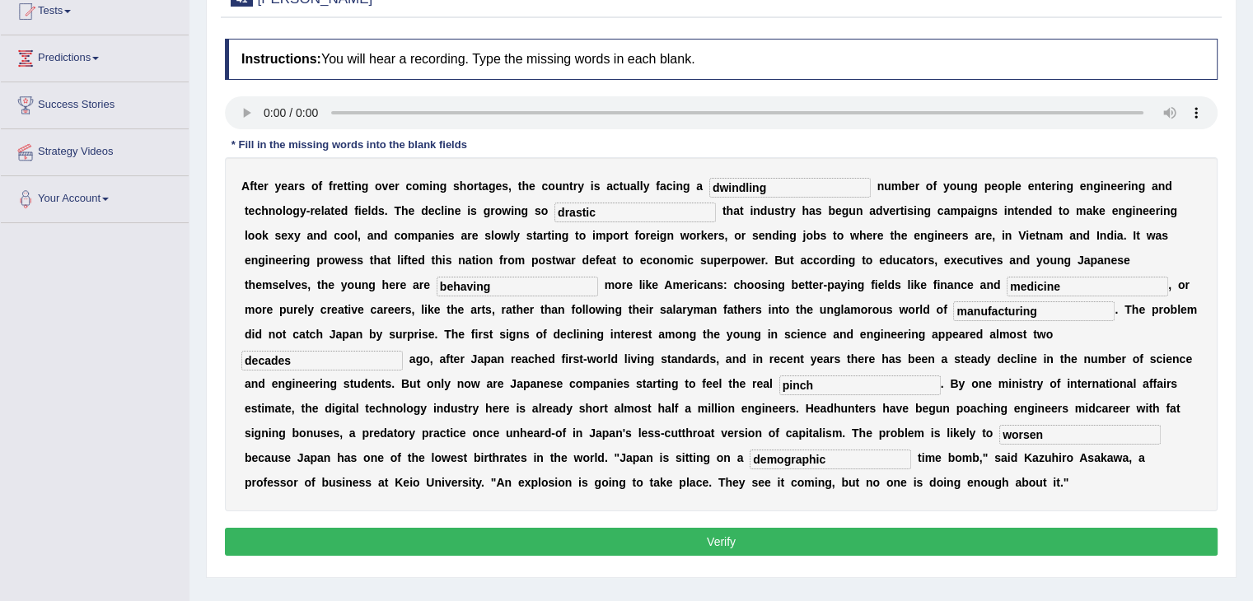
click at [690, 537] on button "Verify" at bounding box center [721, 542] width 993 height 28
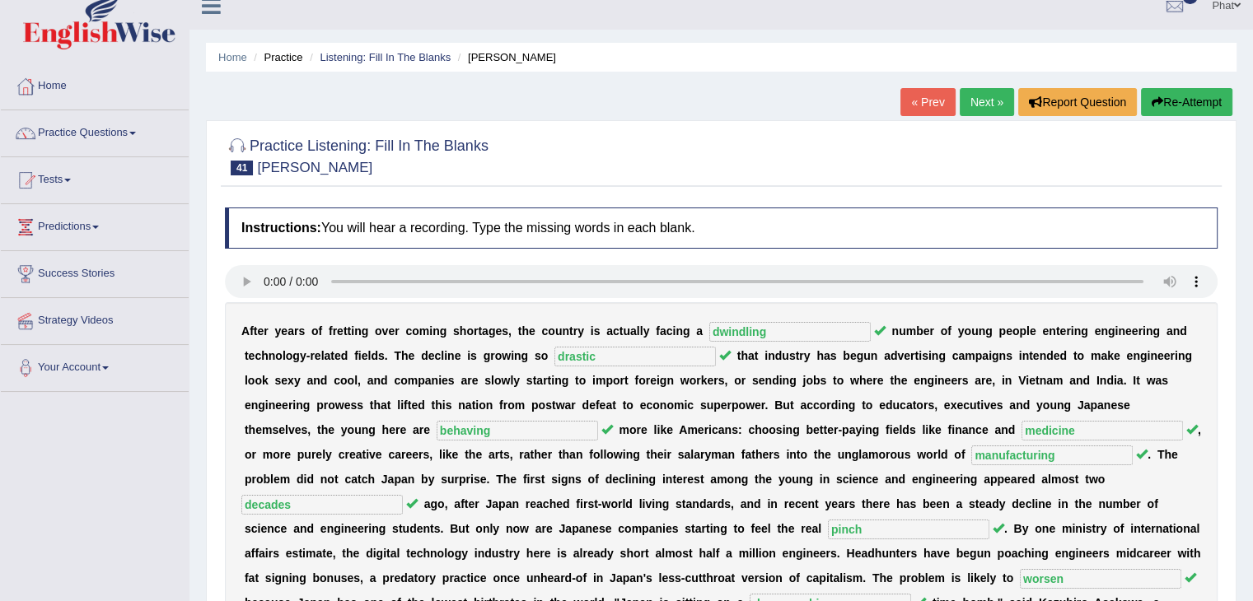
scroll to position [29, 0]
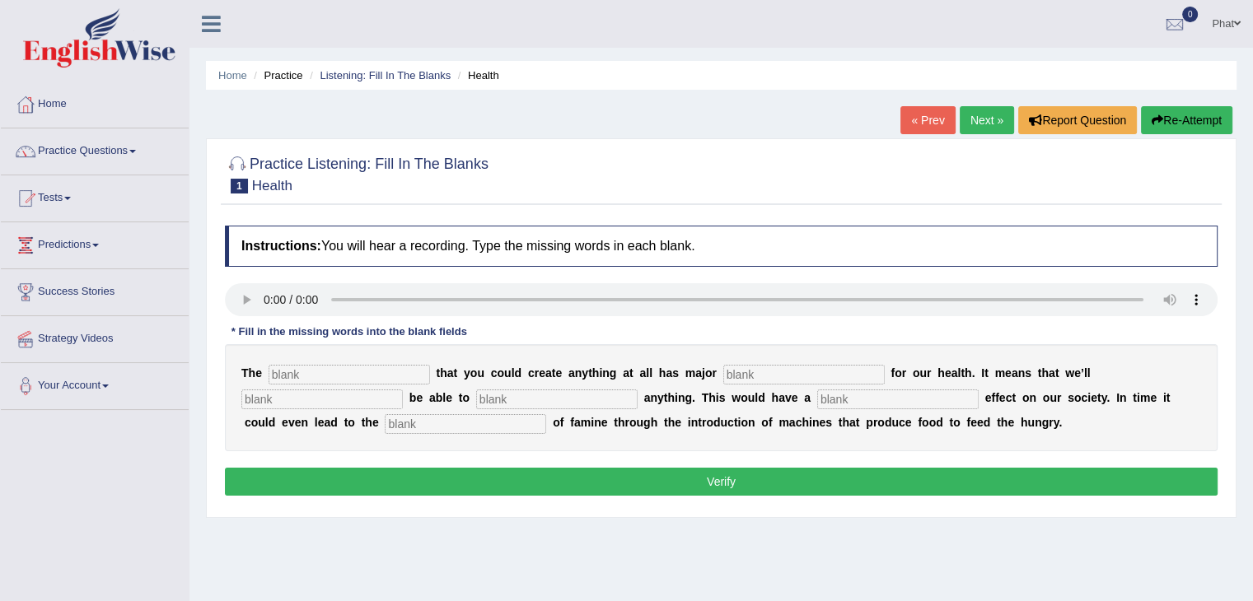
click at [334, 380] on input "text" at bounding box center [349, 375] width 161 height 20
type input "notion"
click at [764, 377] on input "text" at bounding box center [803, 375] width 161 height 20
type input "implication"
click at [493, 396] on input "text" at bounding box center [556, 400] width 161 height 20
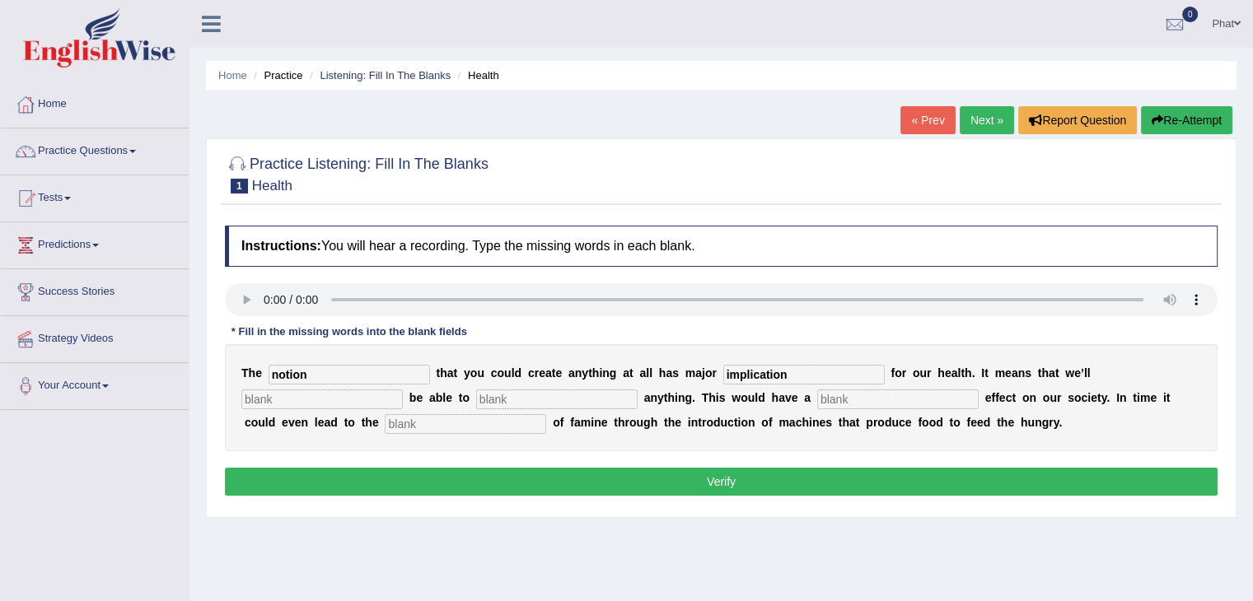
click at [507, 428] on input "text" at bounding box center [465, 424] width 161 height 20
type input "eradication"
click at [344, 403] on input "text" at bounding box center [321, 400] width 161 height 20
type input "eventually"
click at [549, 401] on input "text" at bounding box center [556, 400] width 161 height 20
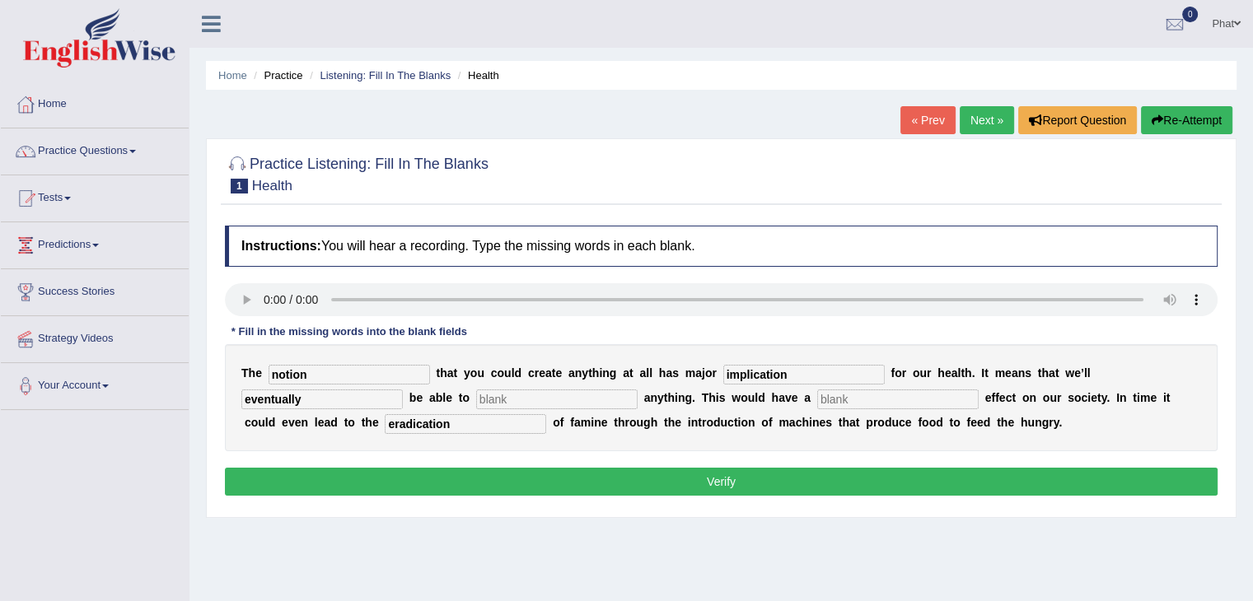
click at [787, 370] on input "implication" at bounding box center [803, 375] width 161 height 20
type input "implications"
click at [609, 397] on input "text" at bounding box center [556, 400] width 161 height 20
type input "replicate"
click at [851, 401] on input "text" at bounding box center [897, 400] width 161 height 20
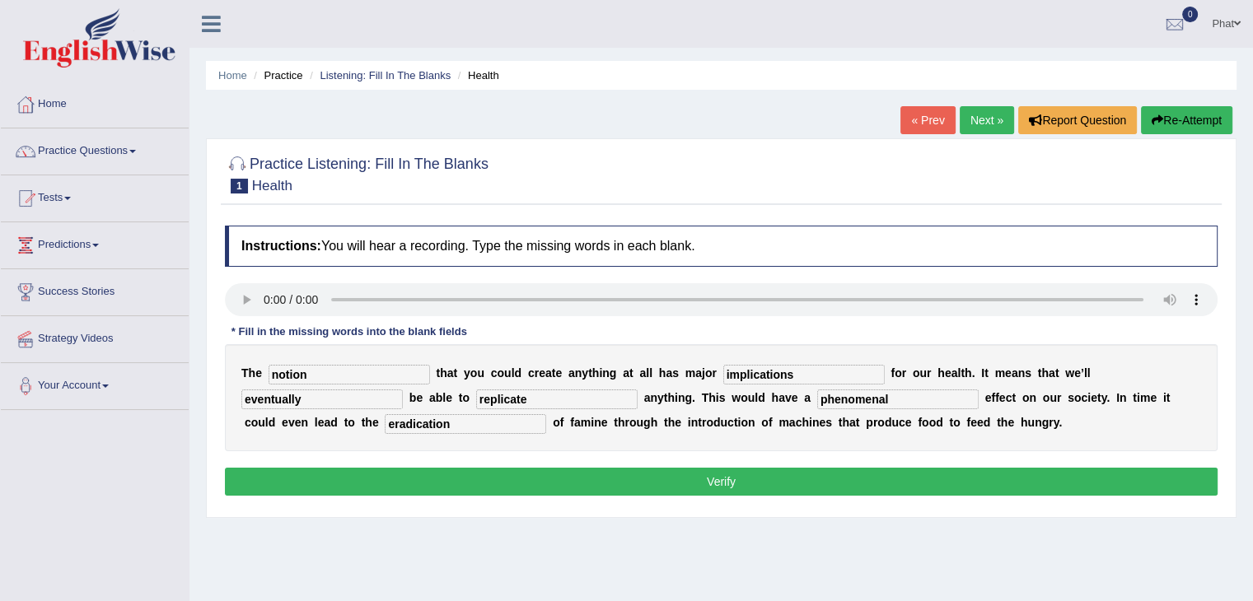
type input "phenomenal"
click at [1108, 409] on div "T h e notion t h a t y o u c o u l d c r e a t e a n y t h i n g a t a l l h a …" at bounding box center [721, 397] width 993 height 107
click at [798, 475] on button "Verify" at bounding box center [721, 482] width 993 height 28
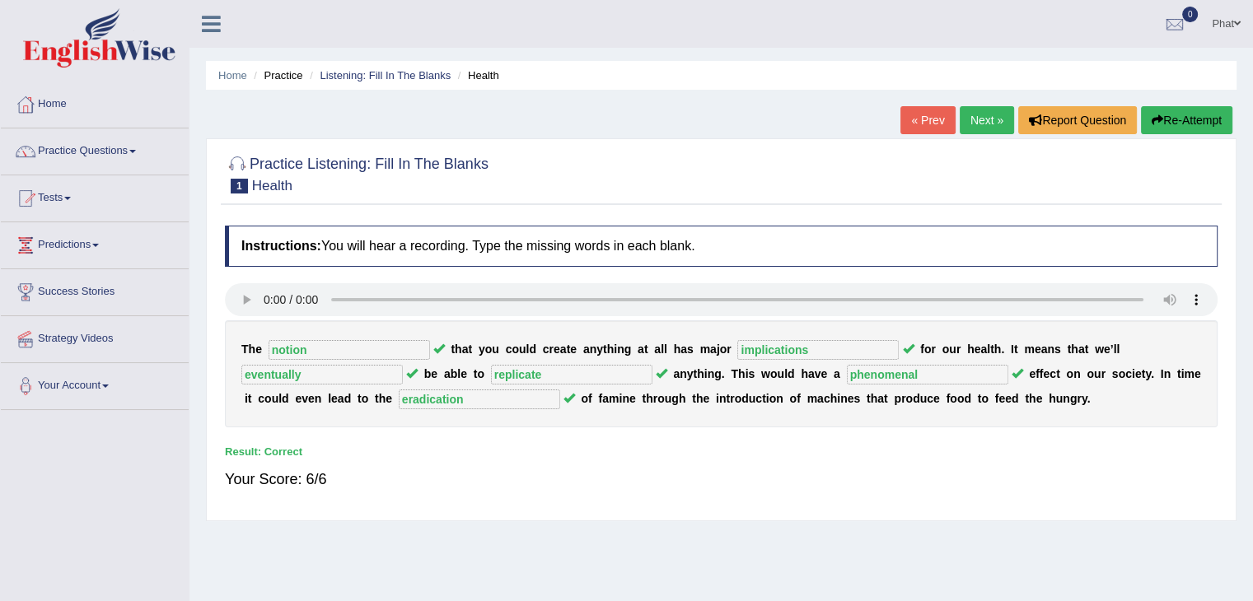
click at [983, 124] on link "Next »" at bounding box center [987, 120] width 54 height 28
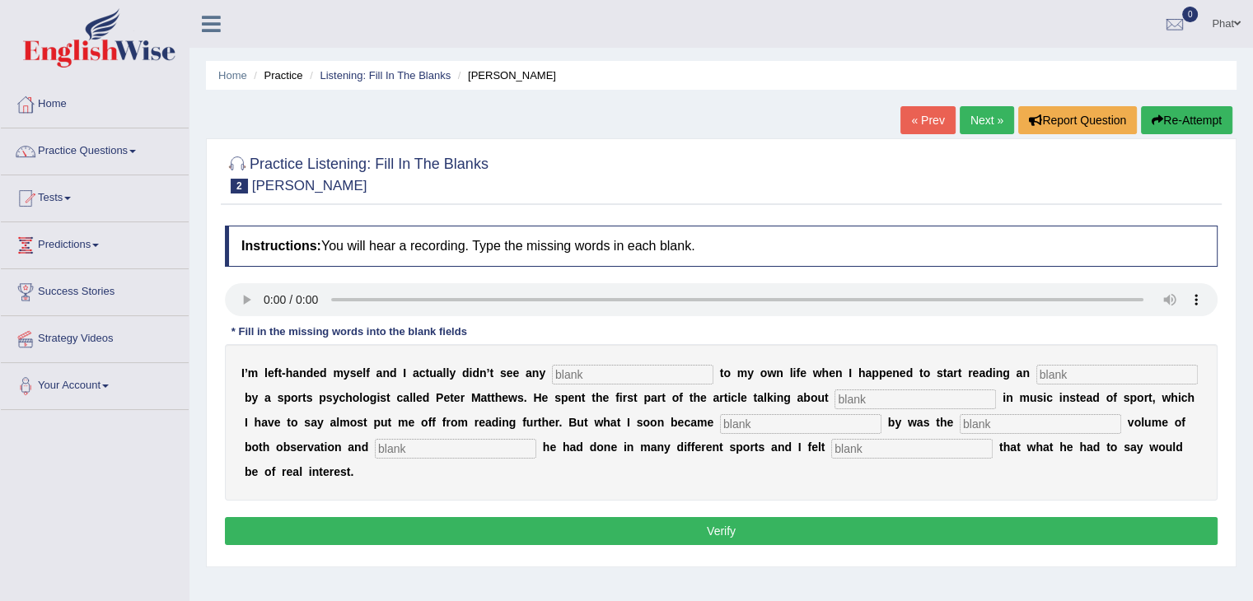
click at [603, 376] on input "text" at bounding box center [632, 375] width 161 height 20
type input "relevants"
click at [1054, 374] on input "text" at bounding box center [1116, 375] width 161 height 20
type input "article"
click at [876, 397] on input "text" at bounding box center [914, 400] width 161 height 20
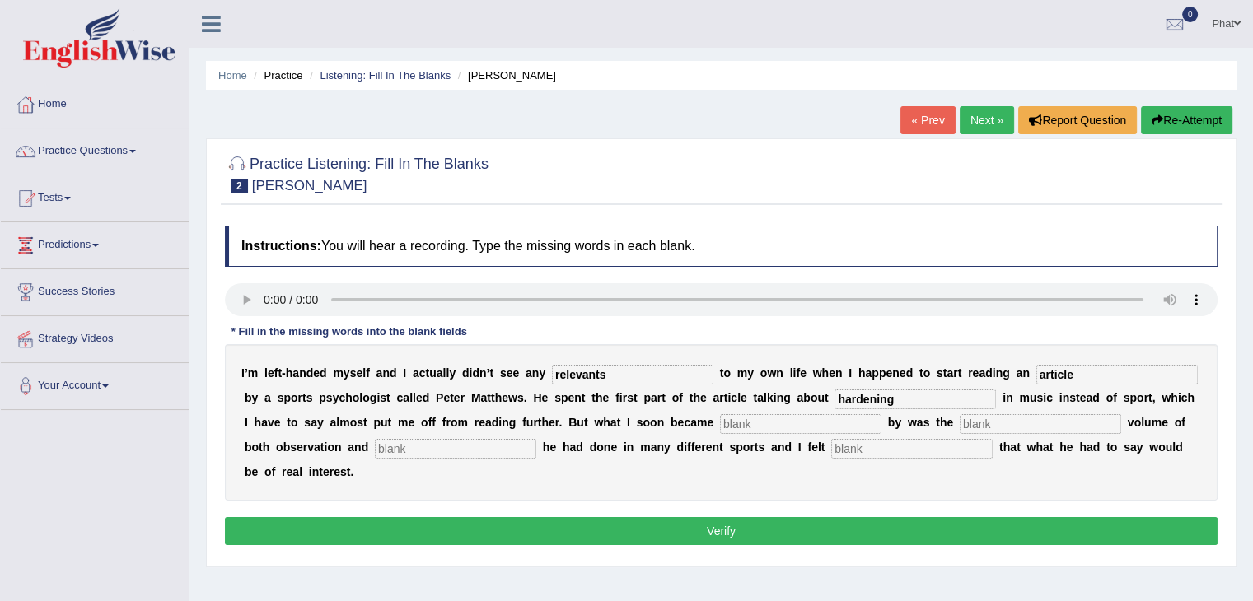
type input "hardening"
click at [832, 428] on input "text" at bounding box center [800, 424] width 161 height 20
type input "stroke"
click at [496, 446] on input "text" at bounding box center [455, 449] width 161 height 20
type input "investigation"
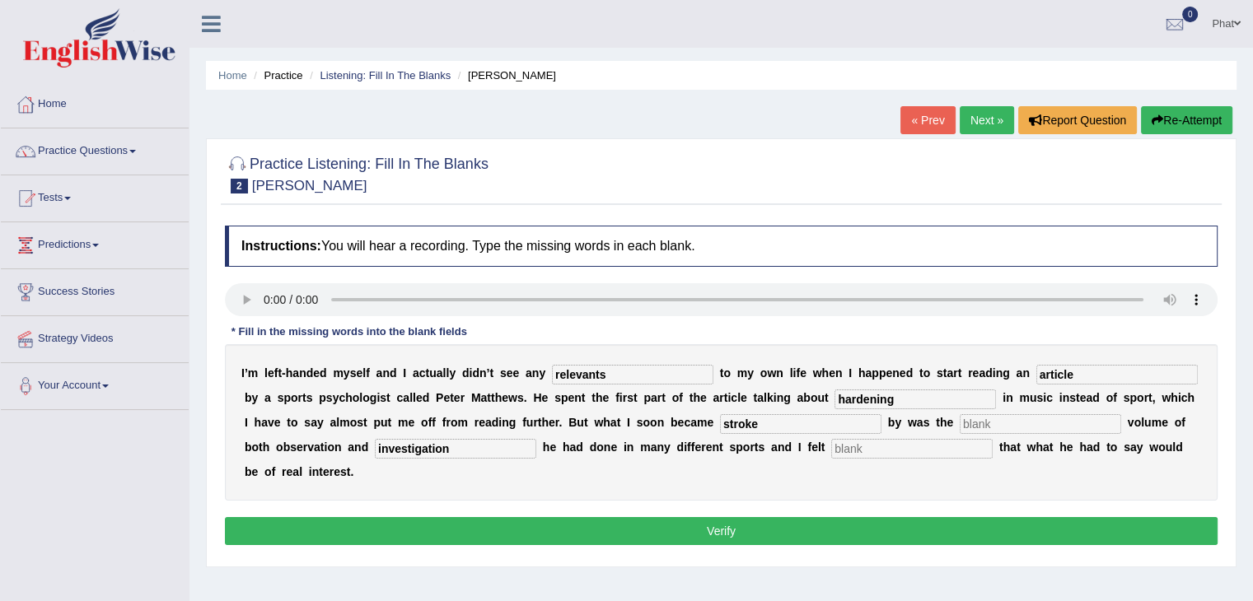
click at [848, 441] on input "text" at bounding box center [911, 449] width 161 height 20
type input "persuaded"
click at [776, 418] on input "stroke" at bounding box center [800, 424] width 161 height 20
type input "struck"
click at [619, 372] on input "relevants" at bounding box center [632, 375] width 161 height 20
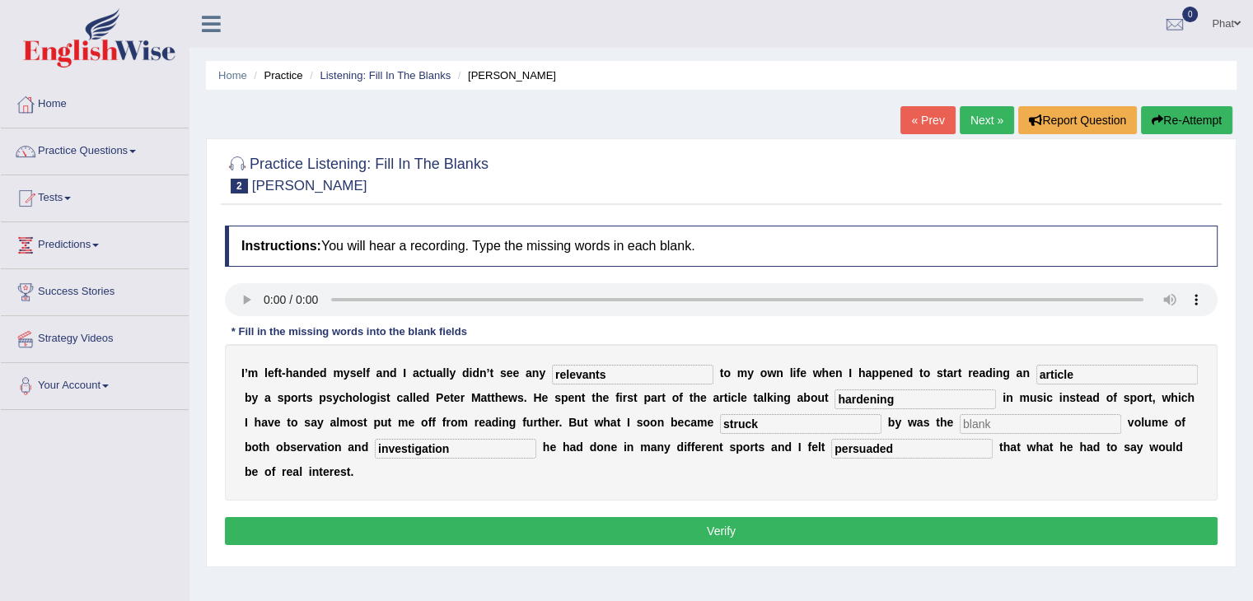
click at [987, 424] on input "text" at bounding box center [1040, 424] width 161 height 20
type input "sear"
click at [628, 376] on input "relevants" at bounding box center [632, 375] width 161 height 20
type input "relevance"
drag, startPoint x: 1021, startPoint y: 431, endPoint x: 945, endPoint y: 405, distance: 80.0
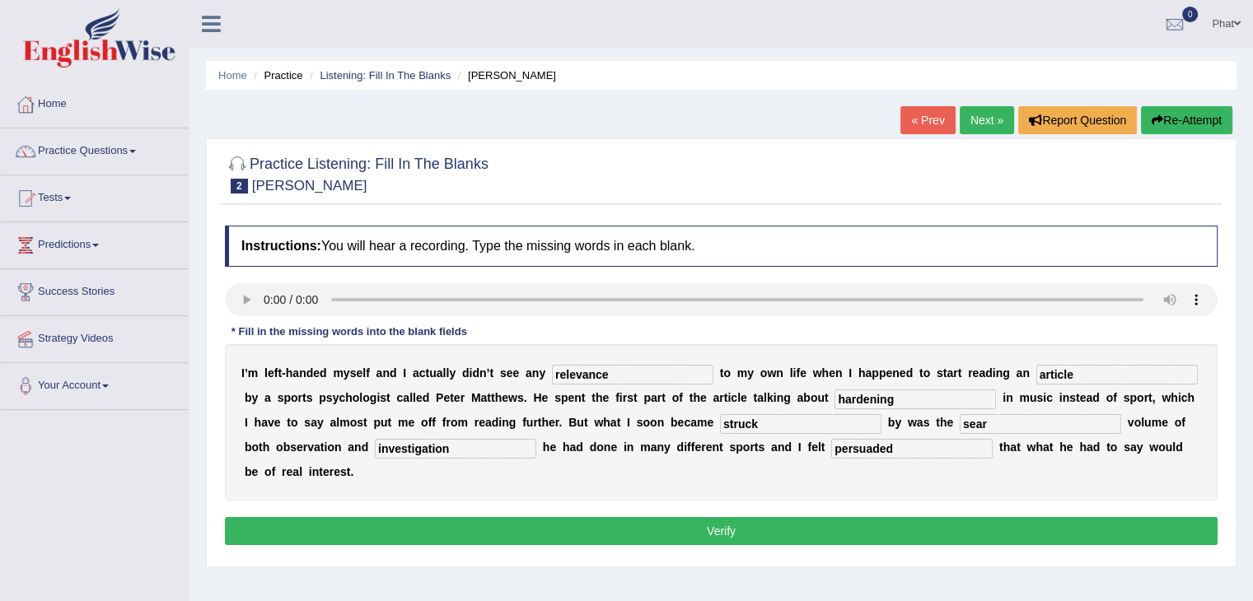
click at [944, 414] on div "I ’ m l e f t - h a n d e d m y s e l f a n d I a c t u a l l y d i d n ’ t s e…" at bounding box center [721, 422] width 993 height 157
type input "sheer"
drag, startPoint x: 901, startPoint y: 400, endPoint x: 859, endPoint y: 396, distance: 42.1
click at [859, 396] on input "hardening" at bounding box center [914, 400] width 161 height 20
type input "handedness"
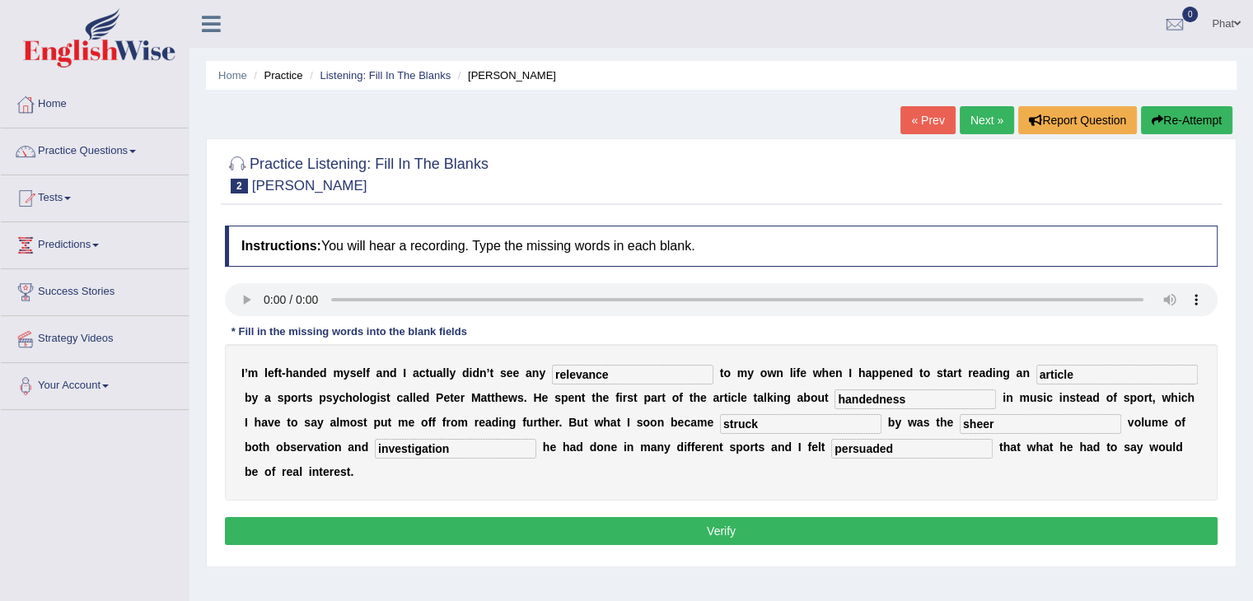
click at [698, 523] on button "Verify" at bounding box center [721, 531] width 993 height 28
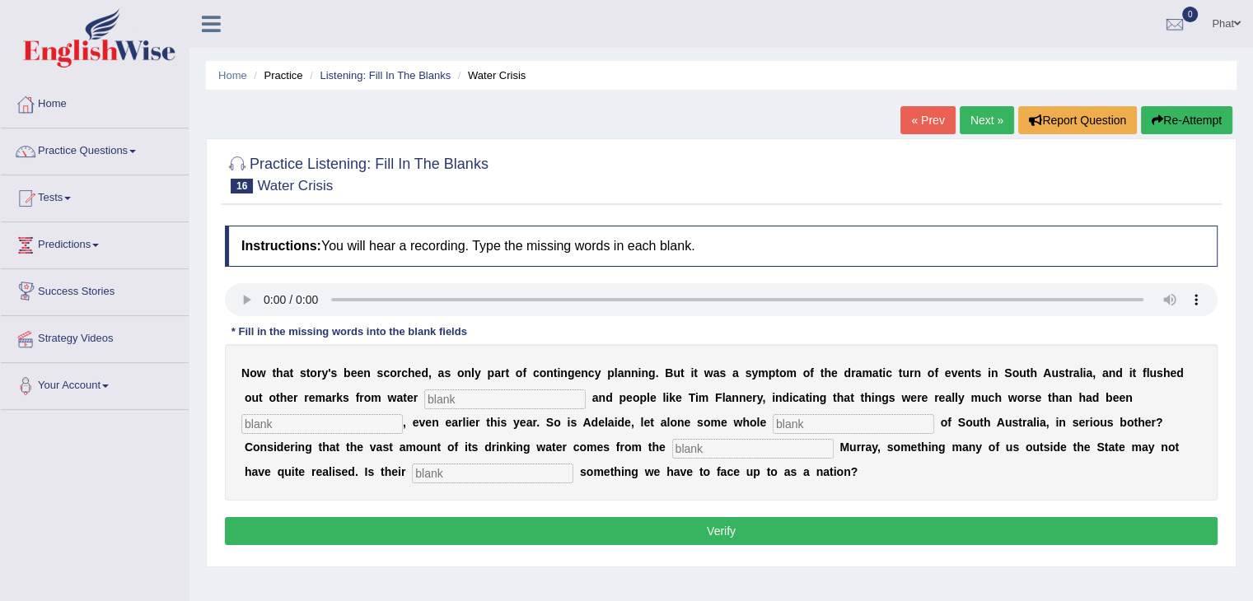
click at [470, 404] on input "text" at bounding box center [504, 400] width 161 height 20
type input "academics"
click at [348, 432] on input "text" at bounding box center [321, 424] width 161 height 20
type input "shadowed"
click at [806, 426] on input "text" at bounding box center [853, 424] width 161 height 20
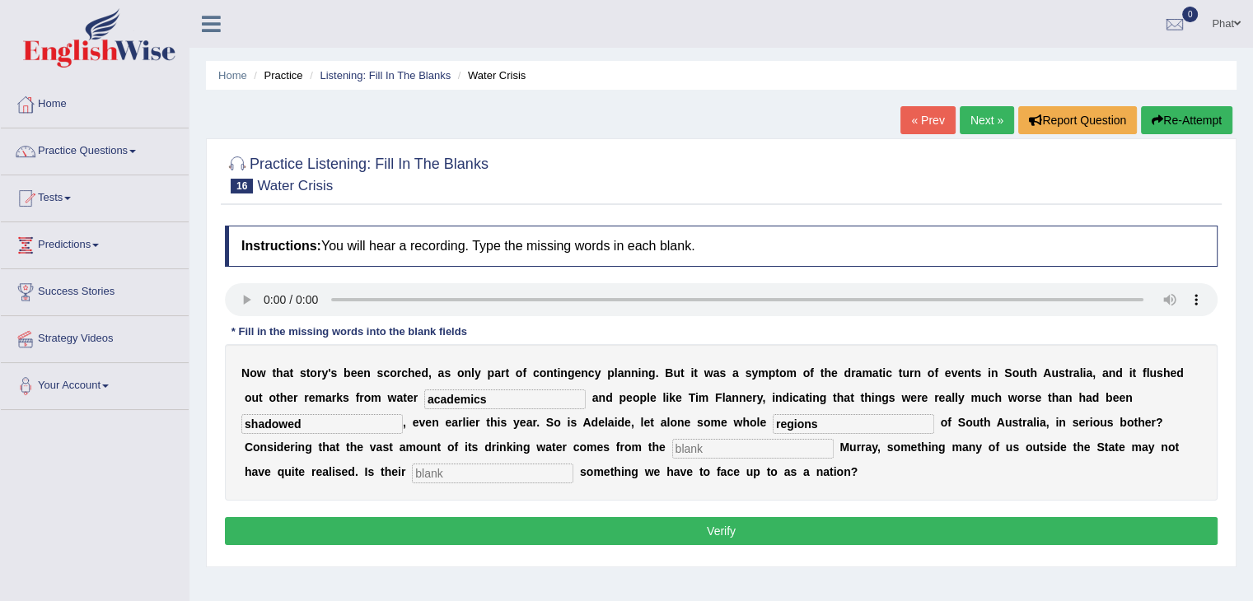
type input "regions"
click at [697, 447] on input "text" at bounding box center [752, 449] width 161 height 20
type input "brickling"
click at [440, 471] on input "text" at bounding box center [492, 474] width 161 height 20
type input "predicament"
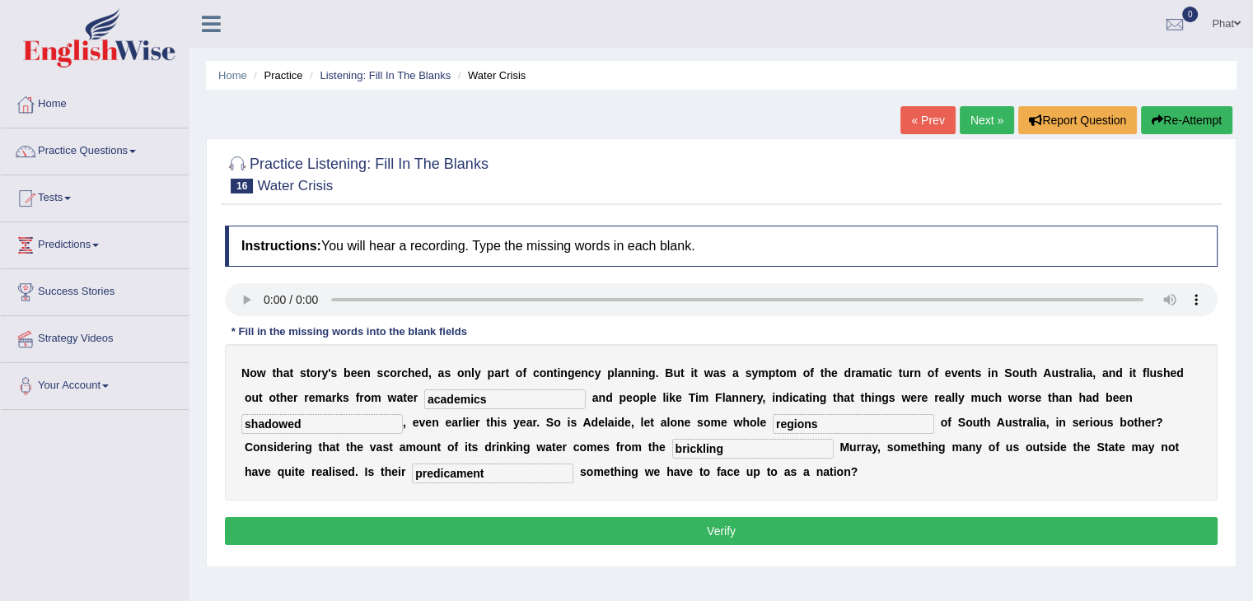
click at [316, 416] on input "shadowed" at bounding box center [321, 424] width 161 height 20
click at [244, 419] on input "shadowed" at bounding box center [321, 424] width 161 height 20
type input "foreshadowed"
click at [734, 449] on input "brickling" at bounding box center [752, 449] width 161 height 20
type input "beleaguered"
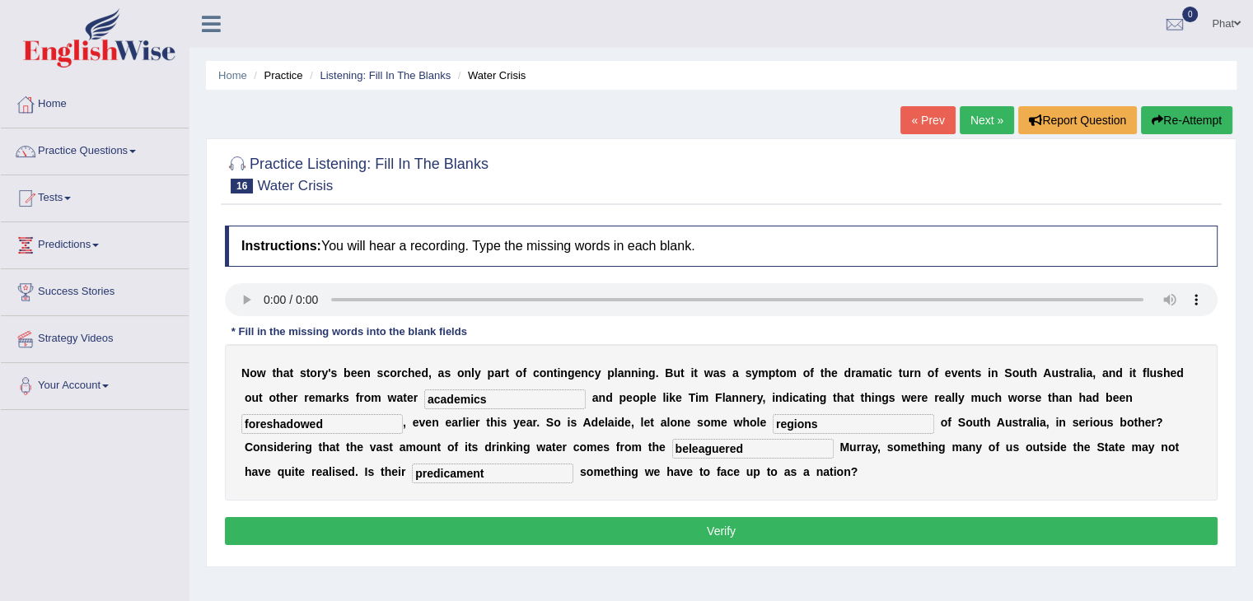
drag, startPoint x: 466, startPoint y: 344, endPoint x: 338, endPoint y: 245, distance: 162.6
click at [338, 245] on div "Instructions: You will hear a recording. Type the missing words in each blank. …" at bounding box center [721, 387] width 1001 height 341
click at [596, 528] on button "Verify" at bounding box center [721, 531] width 993 height 28
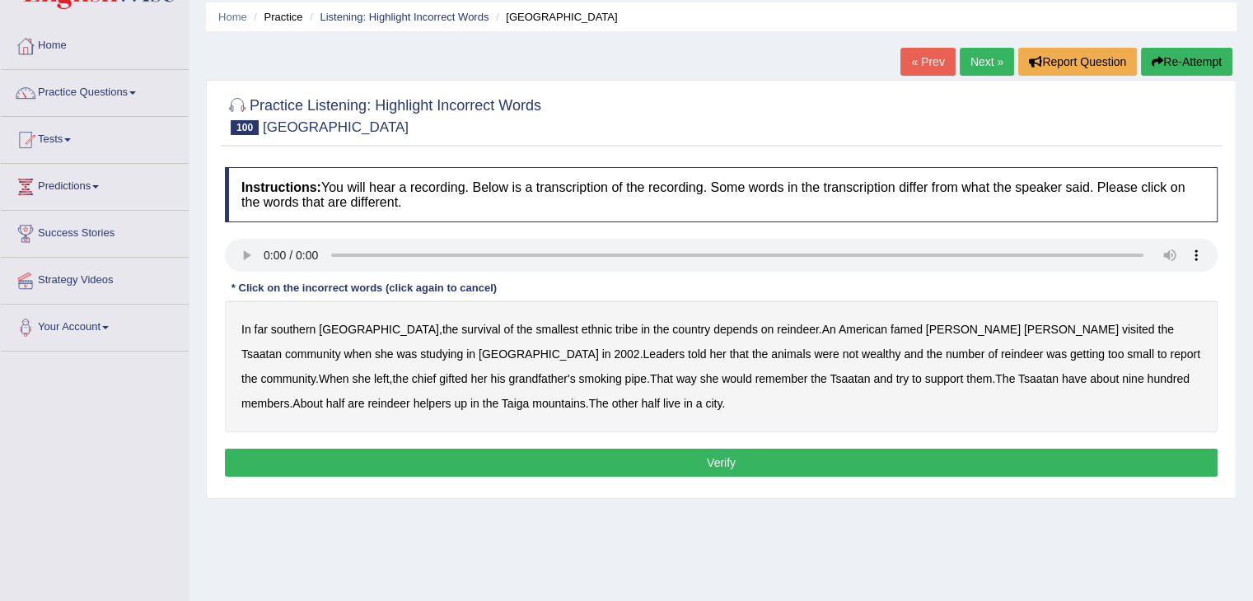
scroll to position [58, 0]
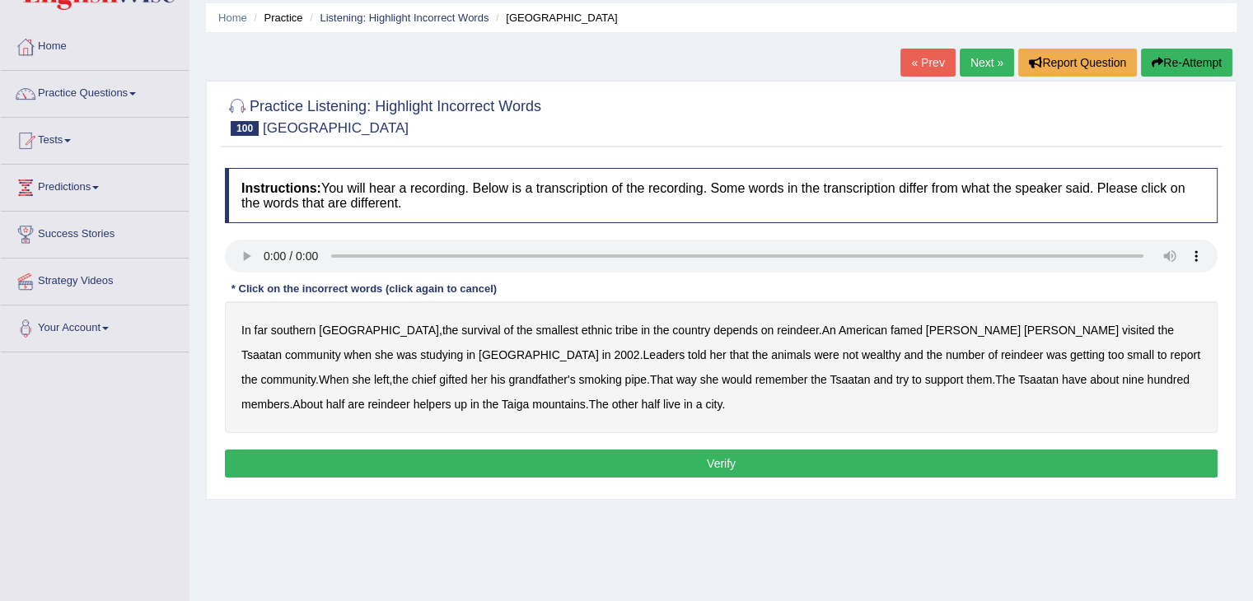
click at [306, 328] on b "southern" at bounding box center [293, 330] width 44 height 13
click at [615, 325] on b "tribe" at bounding box center [626, 330] width 22 height 13
click at [890, 329] on b "famed" at bounding box center [906, 330] width 32 height 13
click at [862, 356] on b "wealthy" at bounding box center [881, 354] width 39 height 13
click at [1170, 356] on b "report" at bounding box center [1185, 354] width 30 height 13
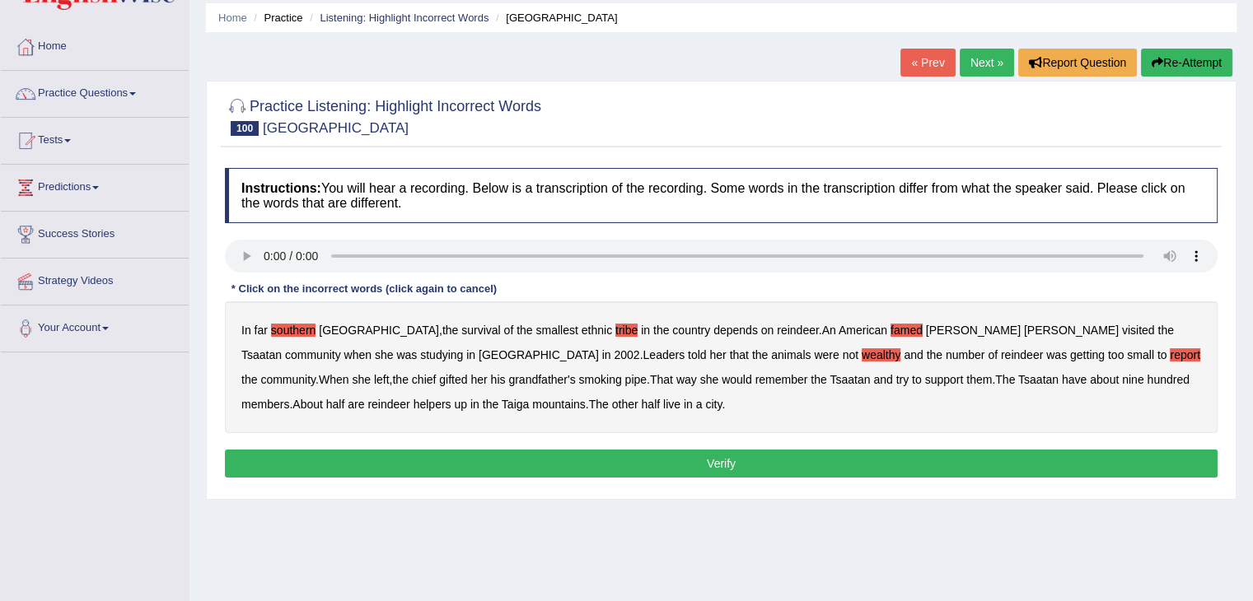
click at [467, 373] on b "gifted" at bounding box center [453, 379] width 28 height 13
click at [925, 381] on b "support" at bounding box center [944, 379] width 39 height 13
click at [1122, 380] on b "nine" at bounding box center [1132, 379] width 21 height 13
click at [705, 404] on b "city" at bounding box center [713, 404] width 16 height 13
click at [451, 398] on b "helpers" at bounding box center [433, 404] width 38 height 13
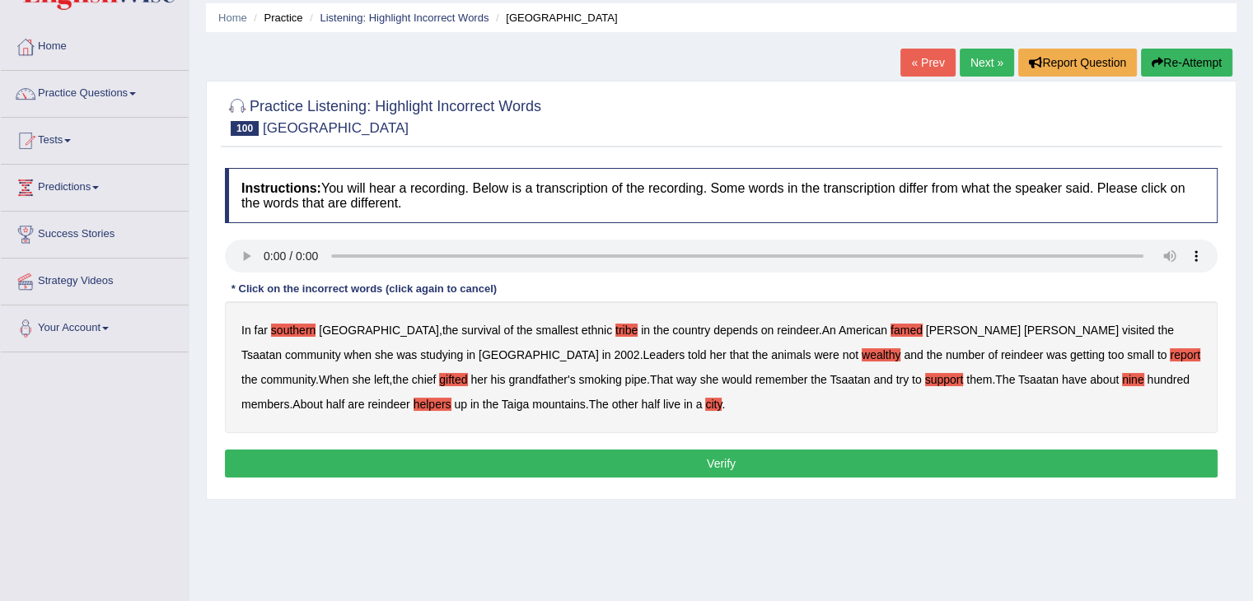
click at [699, 464] on button "Verify" at bounding box center [721, 464] width 993 height 28
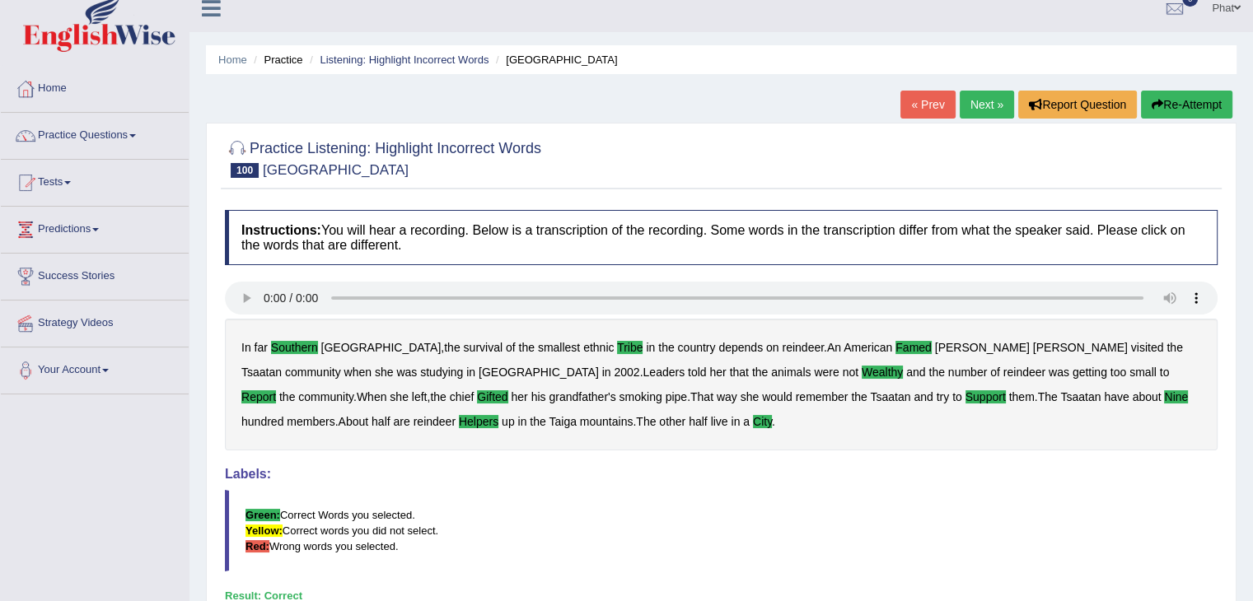
scroll to position [0, 0]
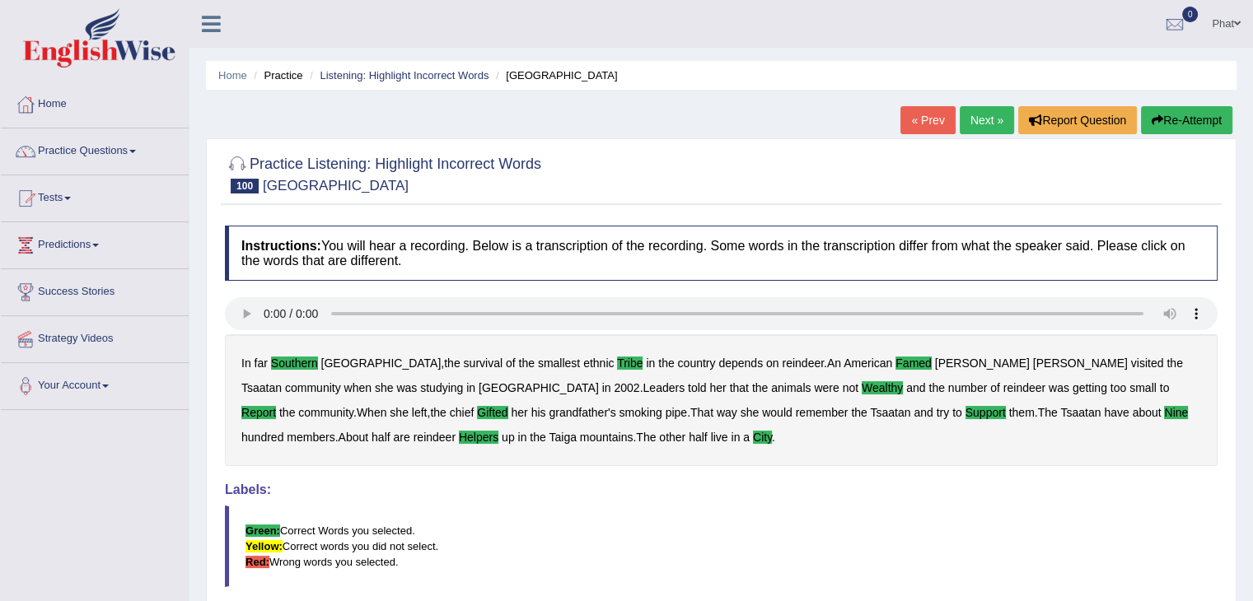
click at [984, 129] on link "Next »" at bounding box center [987, 120] width 54 height 28
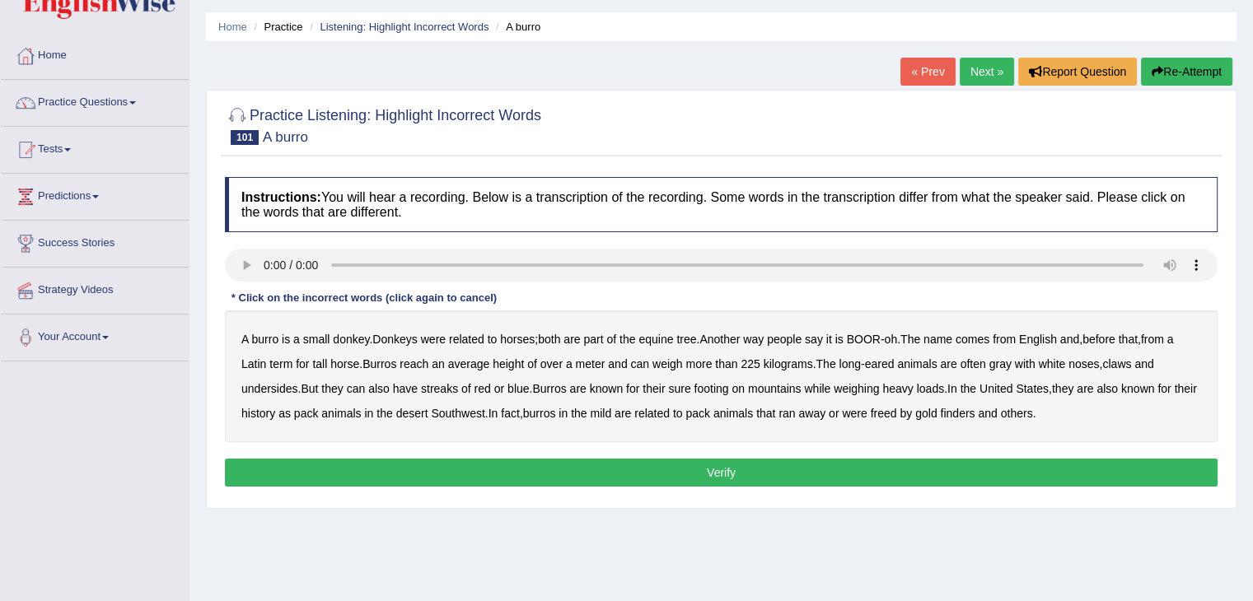
click at [692, 337] on b "tree" at bounding box center [686, 339] width 20 height 13
click at [895, 339] on div "A burro is a small donkey . Donkeys were related to horses ; both are part of t…" at bounding box center [721, 377] width 993 height 132
click at [881, 340] on b "BOOR" at bounding box center [864, 339] width 34 height 13
click at [325, 358] on b "tall" at bounding box center [319, 364] width 15 height 13
click at [1131, 367] on b "claws" at bounding box center [1116, 364] width 29 height 13
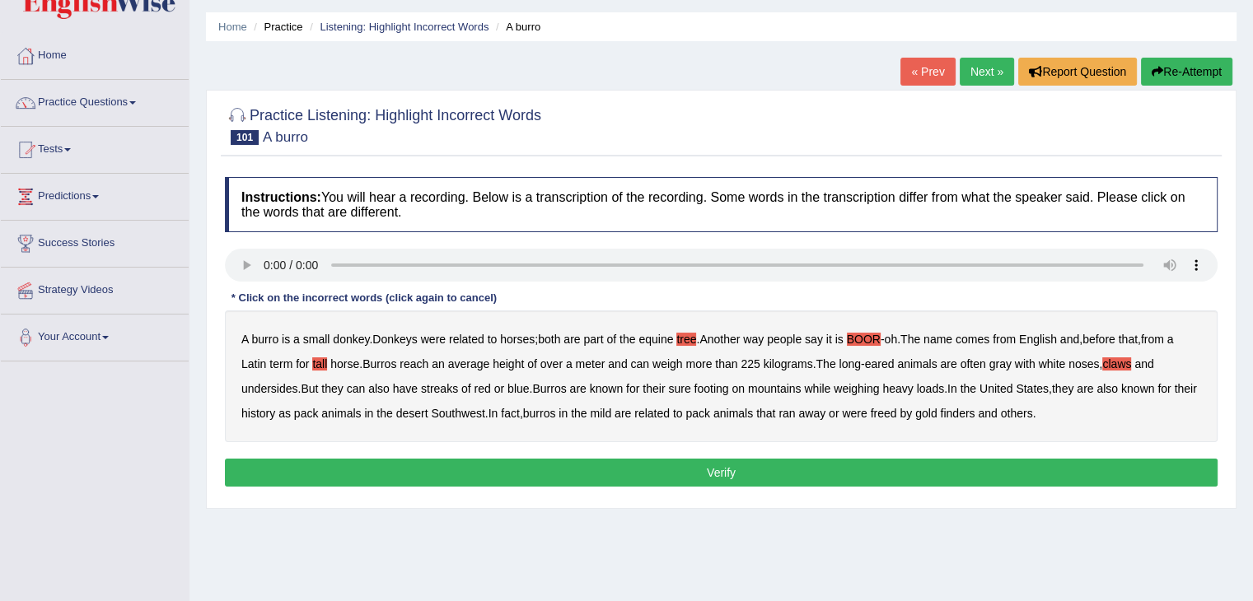
click at [448, 385] on b "streaks" at bounding box center [439, 388] width 37 height 13
click at [876, 386] on b "weighing" at bounding box center [856, 388] width 45 height 13
click at [1136, 389] on b "known" at bounding box center [1137, 388] width 33 height 13
click at [611, 415] on b "mild" at bounding box center [600, 413] width 21 height 13
click at [974, 414] on b "finders" at bounding box center [957, 413] width 35 height 13
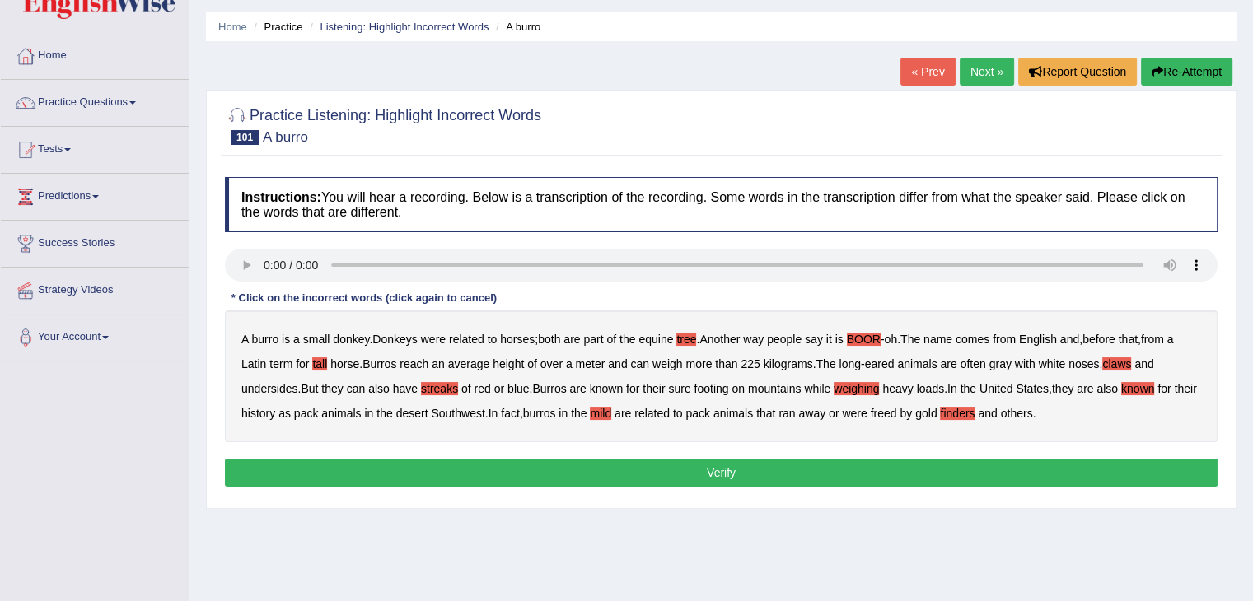
drag, startPoint x: 886, startPoint y: 330, endPoint x: 907, endPoint y: 333, distance: 21.6
click at [896, 331] on div "A burro is a small donkey . Donkeys were related to horses ; both are part of t…" at bounding box center [721, 377] width 993 height 132
click at [897, 334] on b "oh" at bounding box center [890, 339] width 13 height 13
click at [881, 337] on b "BOOR" at bounding box center [864, 339] width 34 height 13
click at [880, 334] on b "BOOR" at bounding box center [864, 339] width 34 height 13
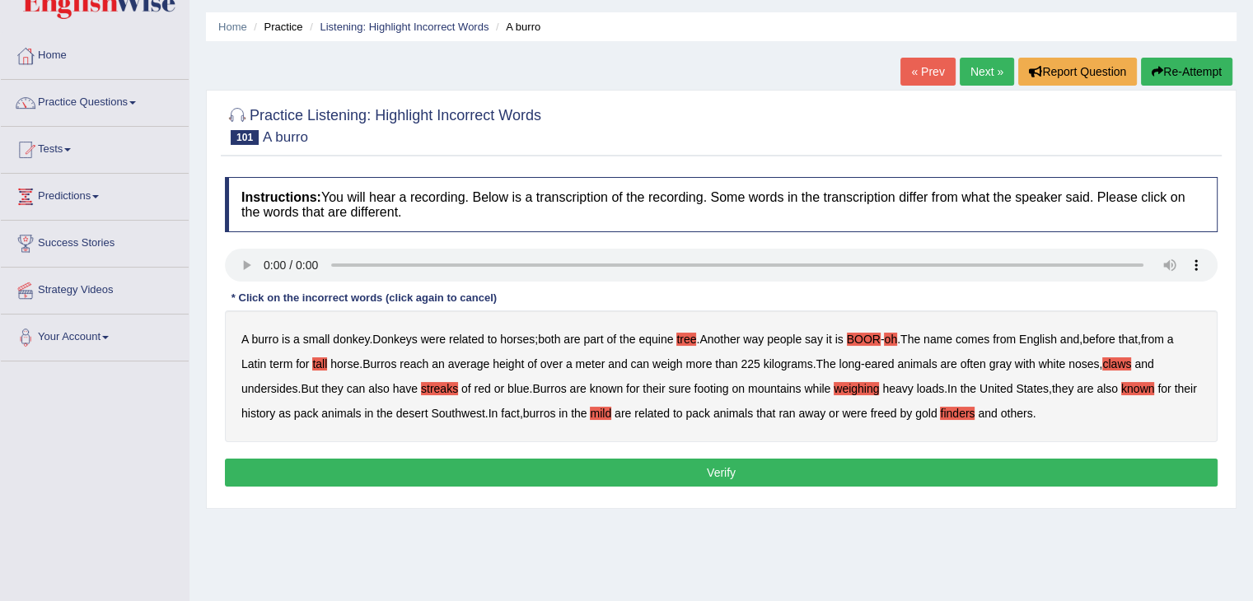
click at [1054, 338] on b "English" at bounding box center [1038, 339] width 38 height 13
click at [1118, 388] on b "also" at bounding box center [1106, 388] width 21 height 13
click at [1147, 386] on b "known" at bounding box center [1137, 388] width 33 height 13
click at [974, 413] on b "finders" at bounding box center [957, 413] width 35 height 13
click at [974, 411] on b "finders" at bounding box center [957, 413] width 35 height 13
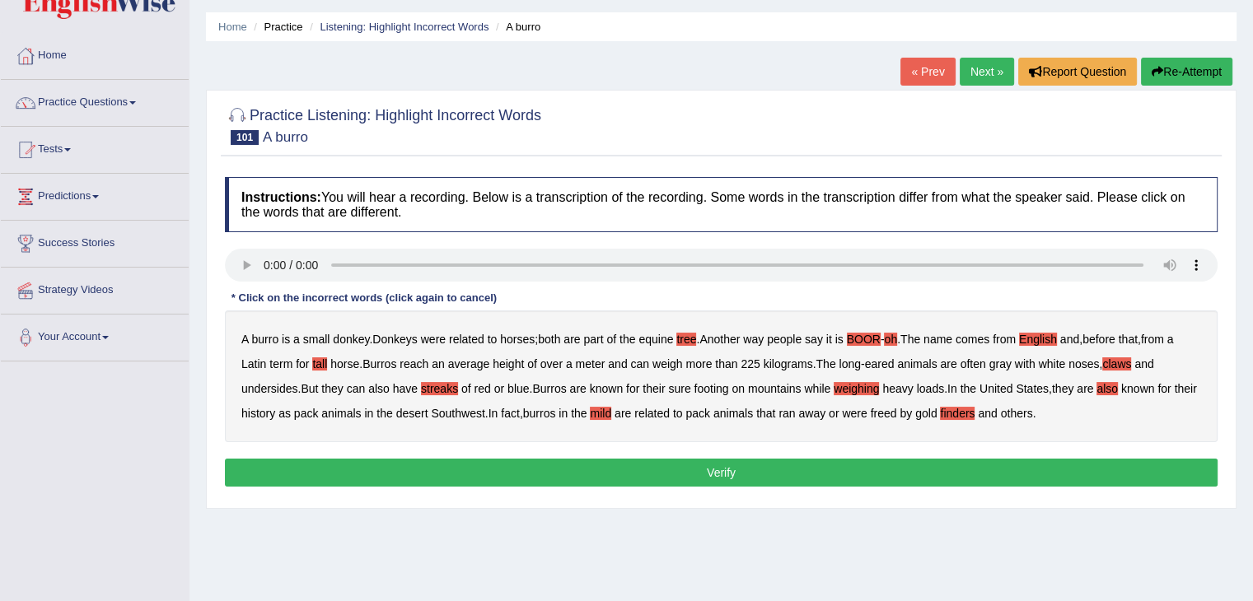
click at [750, 462] on button "Verify" at bounding box center [721, 473] width 993 height 28
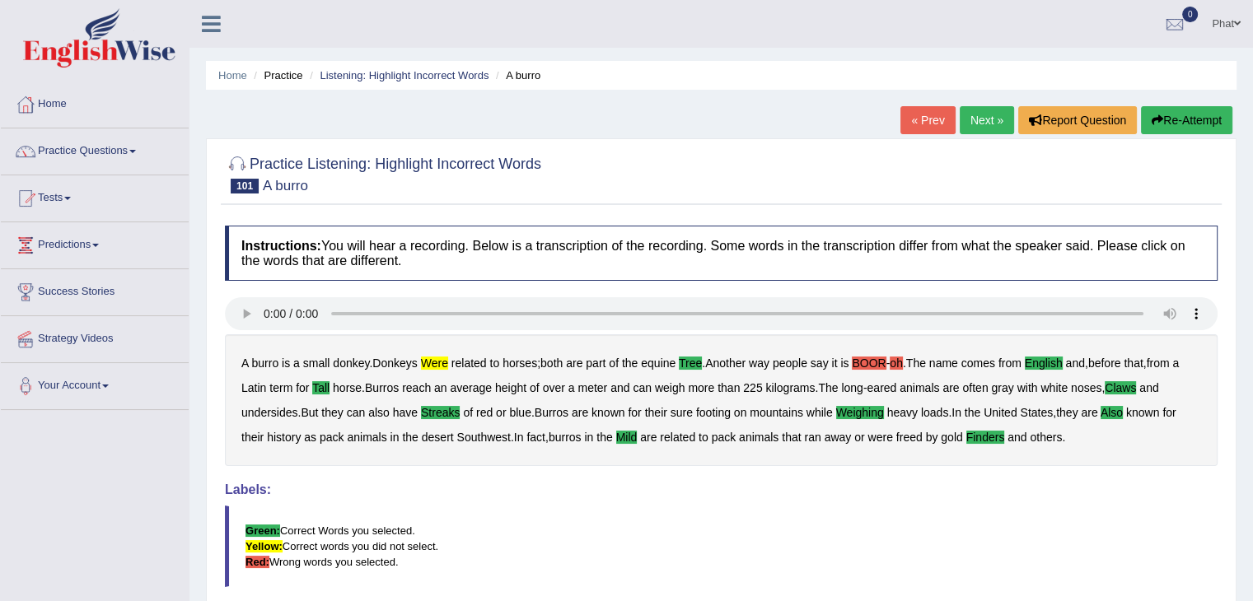
click at [991, 116] on link "Next »" at bounding box center [987, 120] width 54 height 28
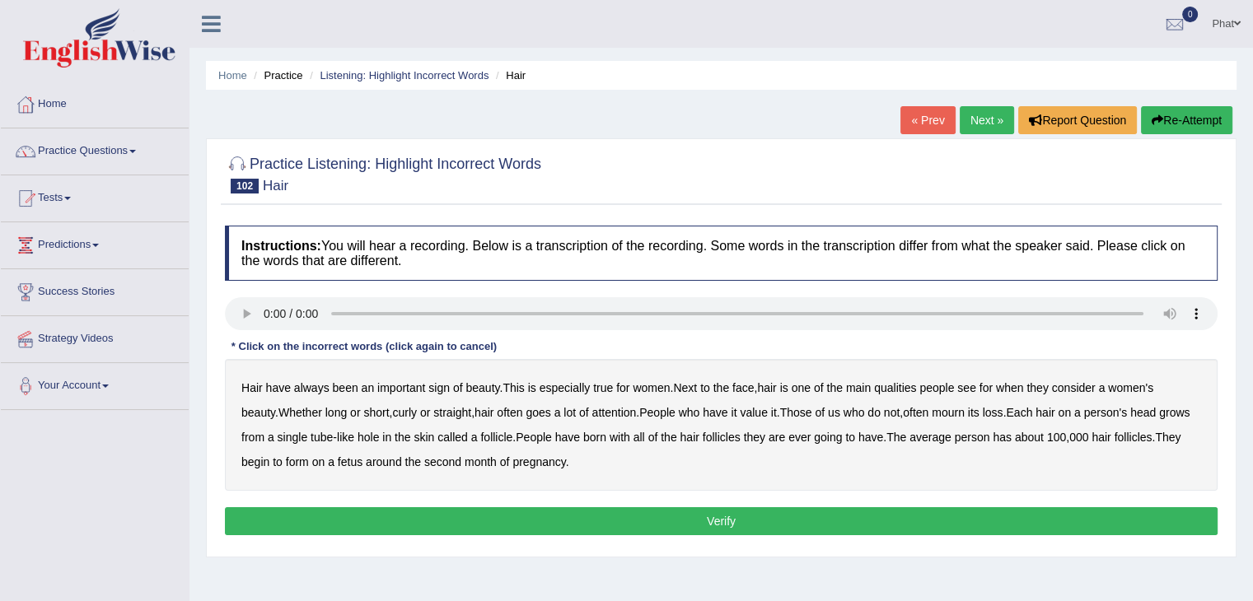
click at [991, 116] on link "Next »" at bounding box center [987, 120] width 54 height 28
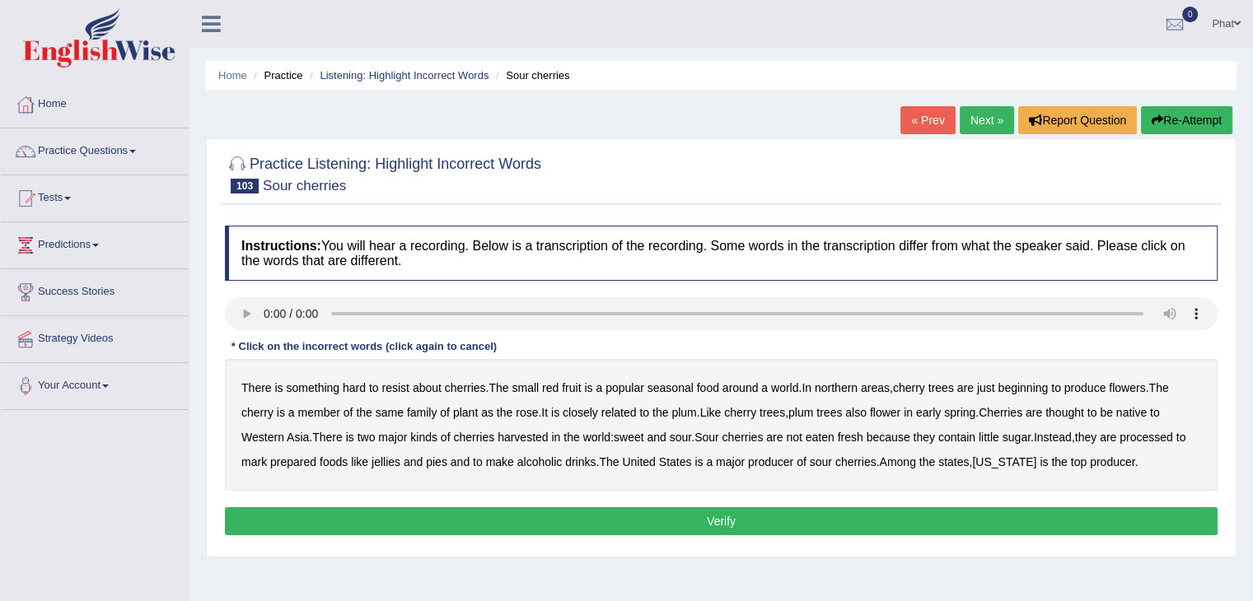
click at [991, 116] on link "Next »" at bounding box center [987, 120] width 54 height 28
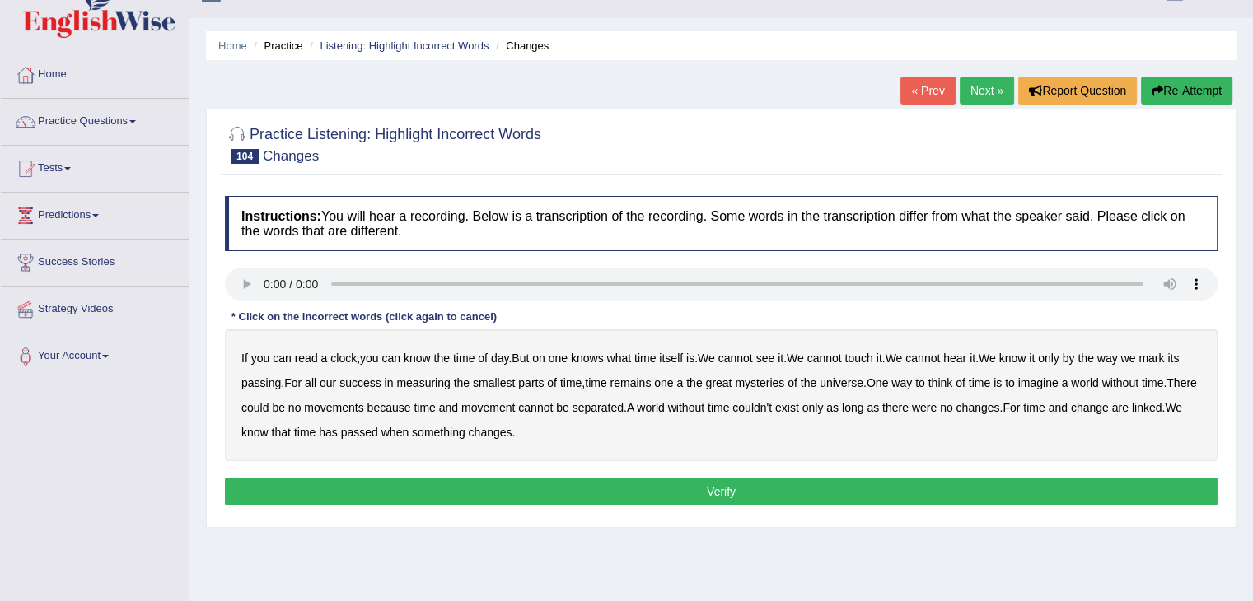
scroll to position [30, 0]
click at [488, 357] on b "of" at bounding box center [483, 358] width 10 height 13
drag, startPoint x: 685, startPoint y: 386, endPoint x: 737, endPoint y: 385, distance: 52.7
click at [694, 386] on div "If you can read a clock , you can know the time of day . But on one knows what …" at bounding box center [721, 395] width 993 height 132
click at [681, 381] on div "If you can read a clock , you can know the time of day . But on one knows what …" at bounding box center [721, 395] width 993 height 132
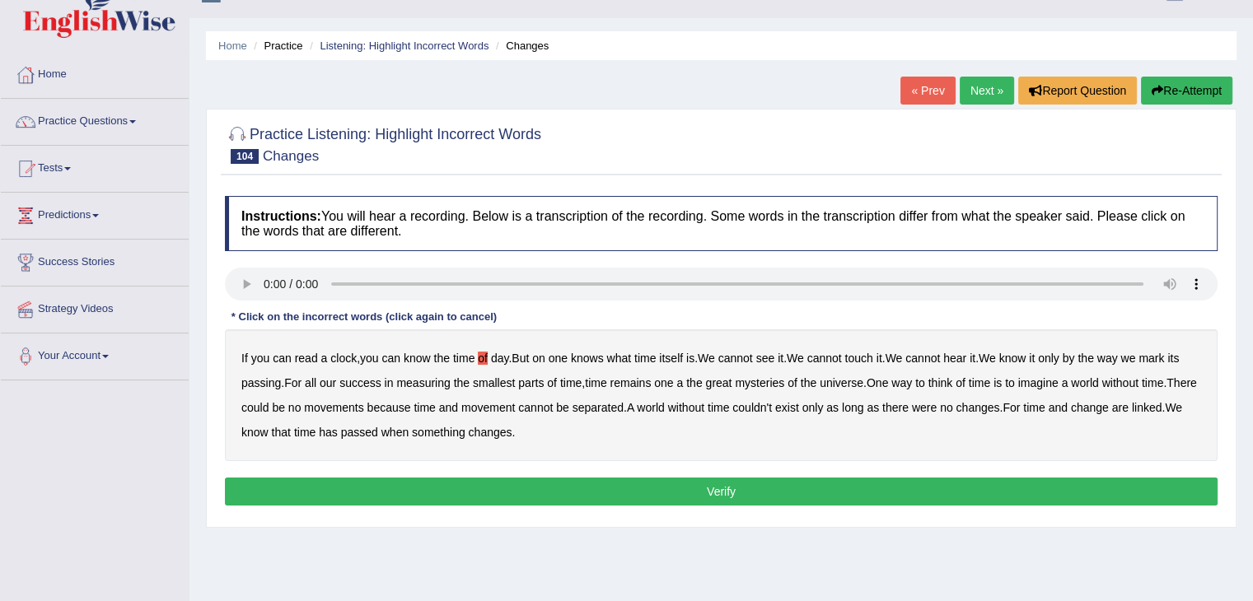
click at [683, 380] on b "a" at bounding box center [679, 382] width 7 height 13
click at [772, 407] on b "couldn't" at bounding box center [752, 407] width 40 height 13
click at [484, 358] on b "of" at bounding box center [483, 358] width 10 height 13
click at [965, 381] on b "of" at bounding box center [961, 382] width 10 height 13
click at [399, 408] on div "If you can read a clock , you can know the time of day . But on one knows what …" at bounding box center [721, 395] width 993 height 132
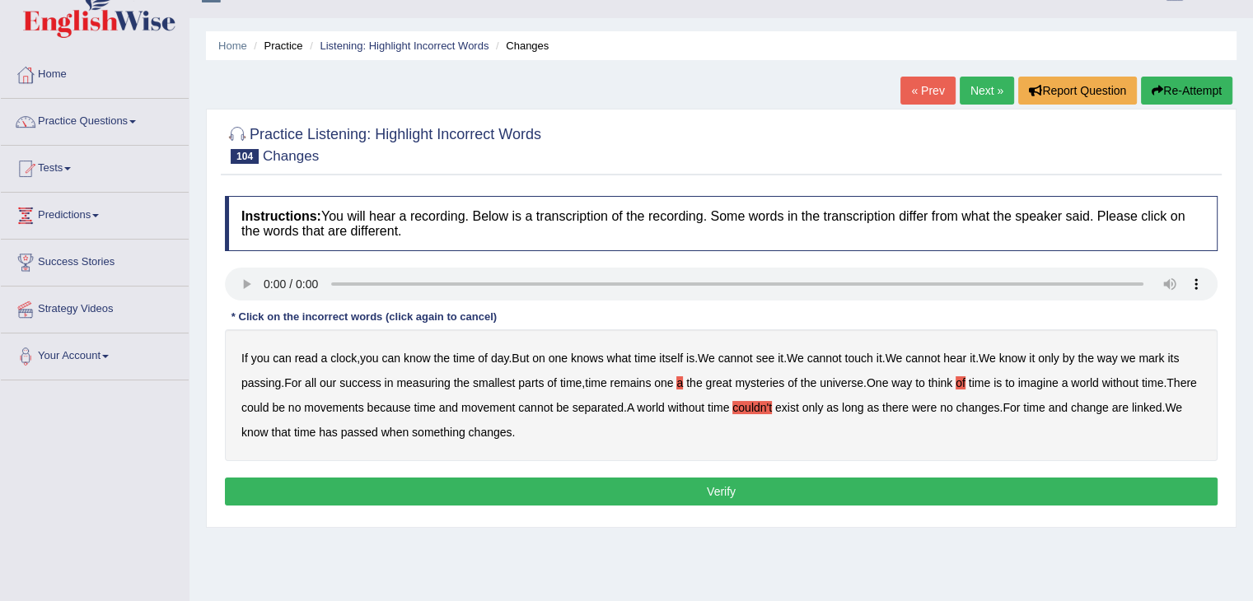
click at [363, 406] on b "movements" at bounding box center [333, 407] width 59 height 13
click at [536, 385] on b "parts" at bounding box center [531, 382] width 26 height 13
click at [539, 383] on b "parts" at bounding box center [531, 382] width 26 height 13
click at [542, 353] on b "on" at bounding box center [538, 358] width 13 height 13
click at [694, 485] on button "Verify" at bounding box center [721, 492] width 993 height 28
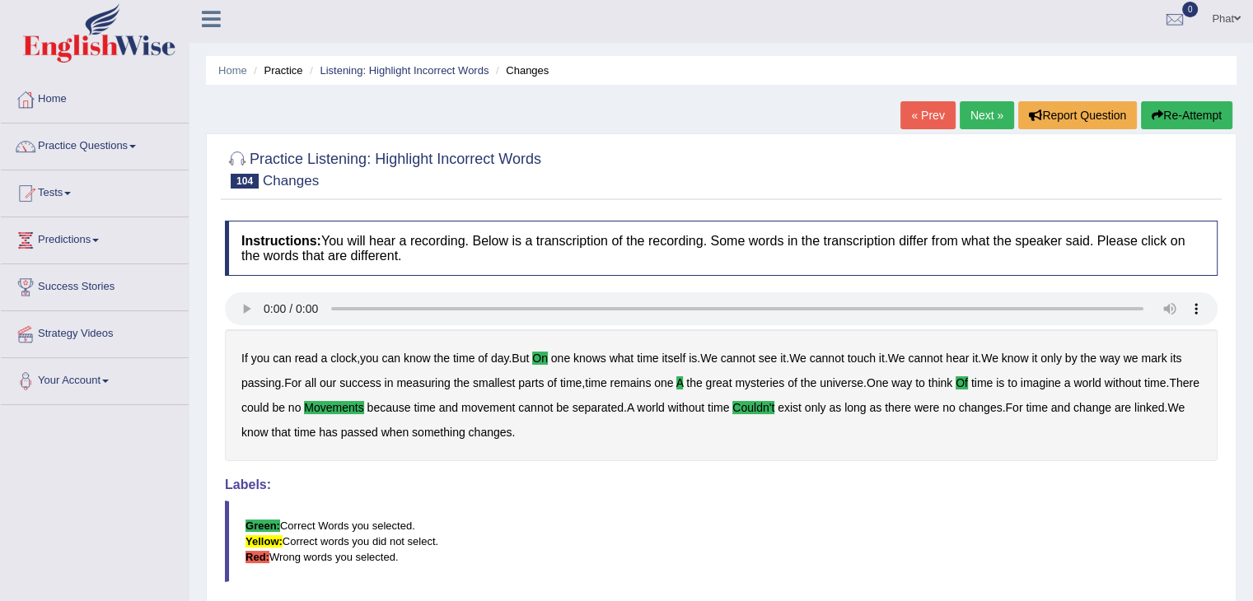
scroll to position [0, 0]
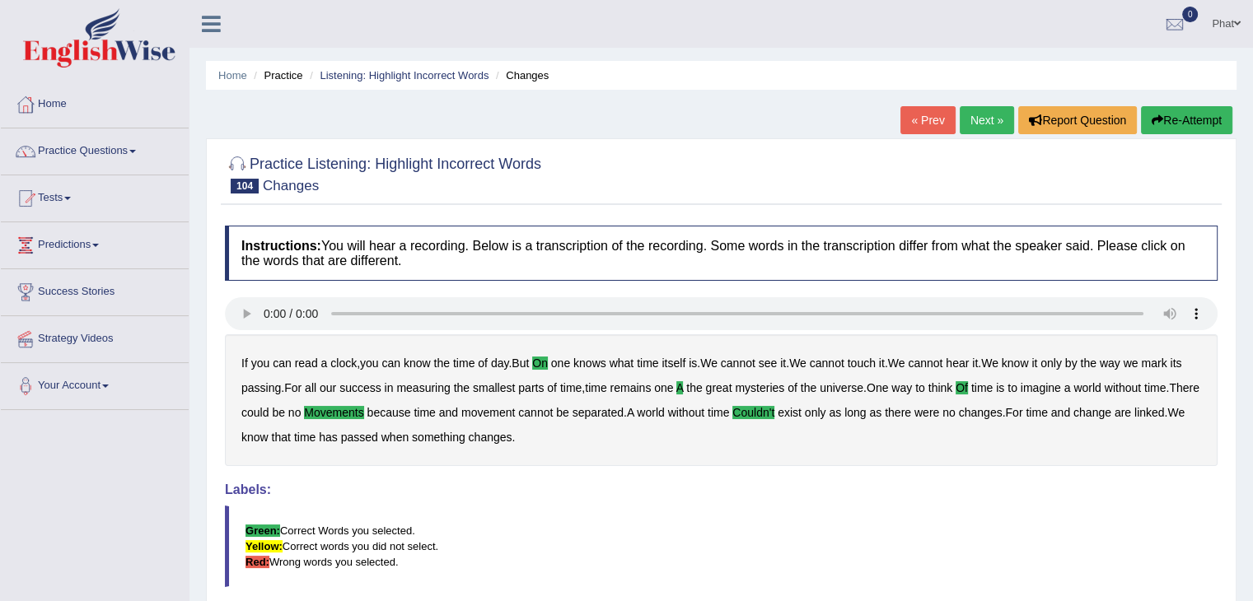
click at [983, 122] on link "Next »" at bounding box center [987, 120] width 54 height 28
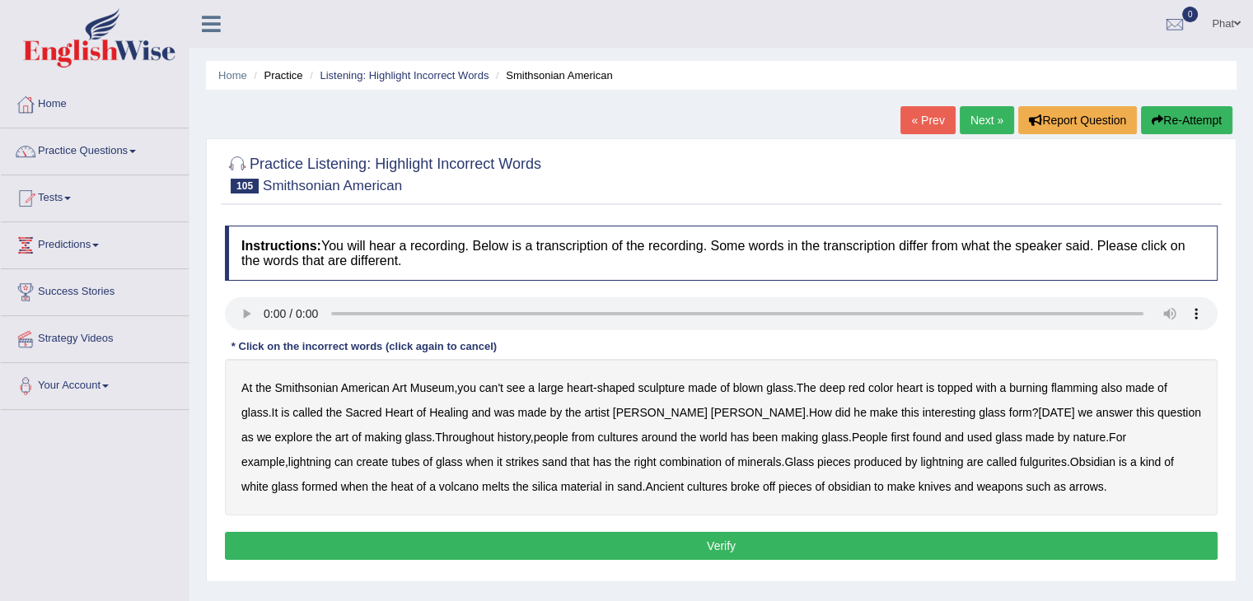
click at [494, 386] on b "can't" at bounding box center [491, 387] width 24 height 13
click at [269, 480] on b "white" at bounding box center [254, 486] width 27 height 13
click at [1009, 416] on b "form" at bounding box center [1020, 412] width 23 height 13
click at [731, 432] on b "has" at bounding box center [740, 437] width 19 height 13
click at [1009, 413] on b "form" at bounding box center [1020, 412] width 23 height 13
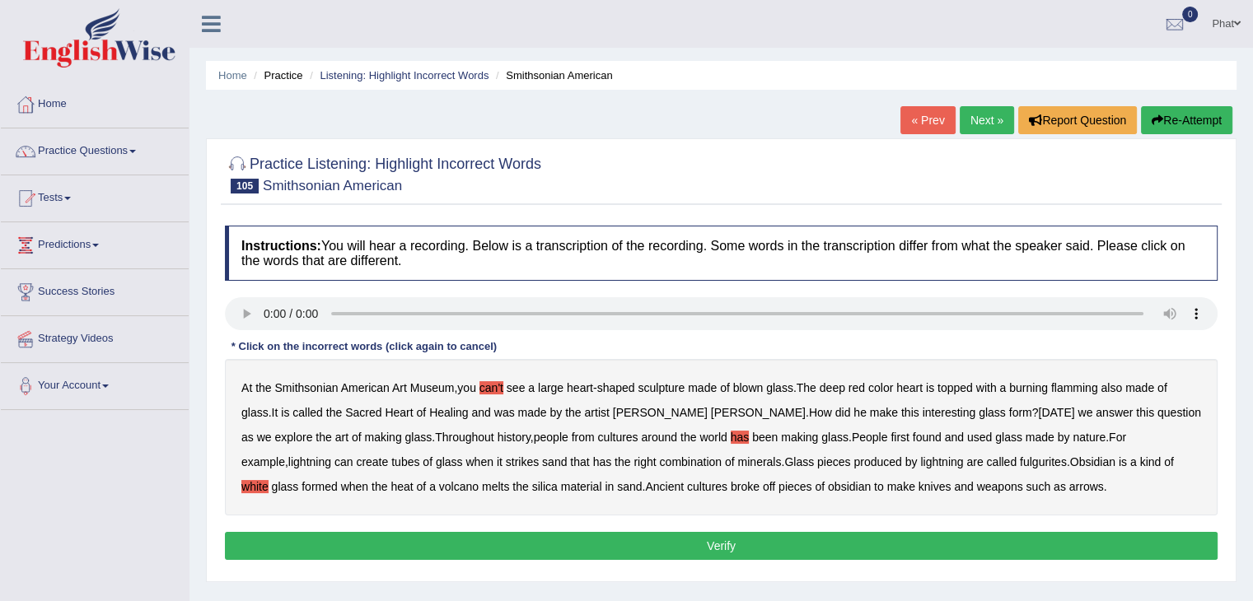
drag, startPoint x: 1189, startPoint y: 436, endPoint x: 1158, endPoint y: 446, distance: 32.8
click at [419, 456] on b "tubes" at bounding box center [405, 462] width 28 height 13
click at [893, 387] on b "color" at bounding box center [880, 387] width 25 height 13
click at [674, 535] on button "Verify" at bounding box center [721, 546] width 993 height 28
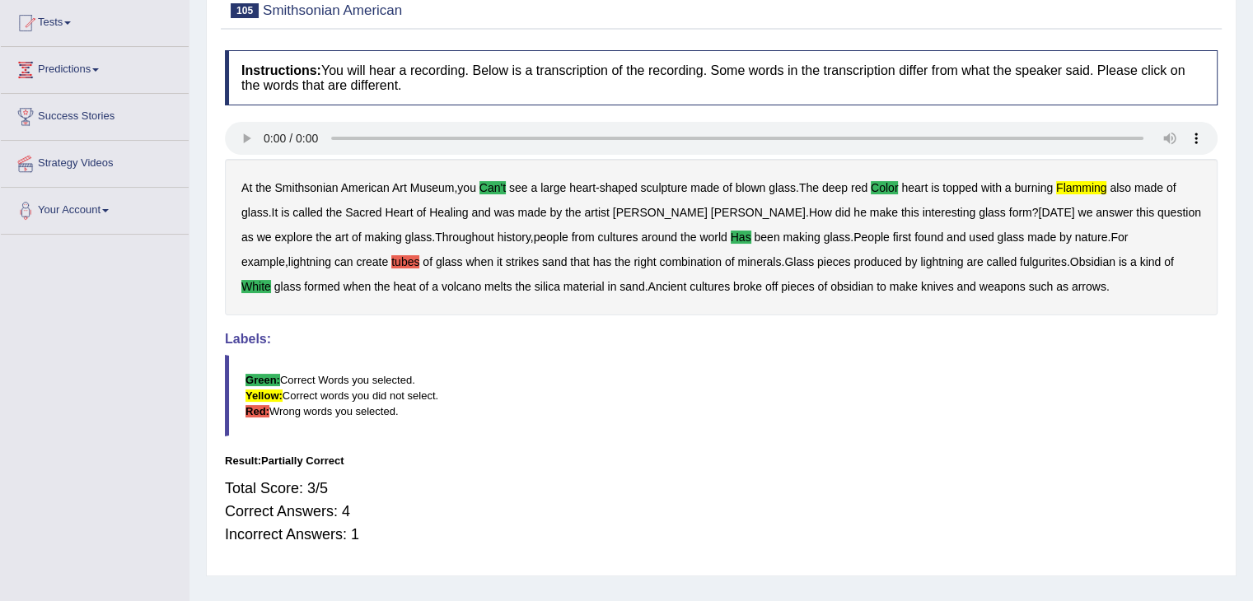
scroll to position [167, 0]
